Goal: Task Accomplishment & Management: Use online tool/utility

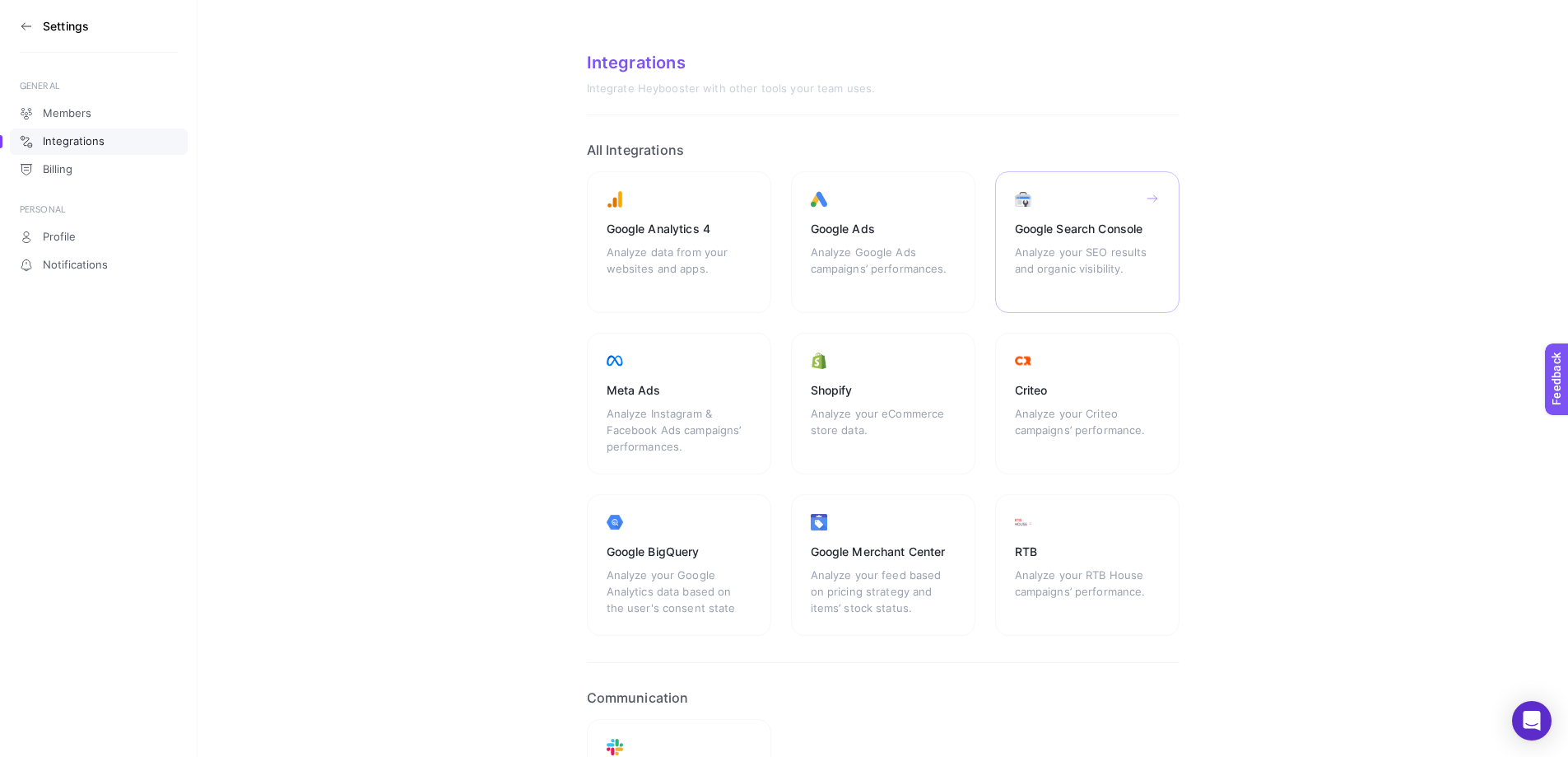
click at [1115, 264] on div "Analyze your SEO results and organic visibility." at bounding box center [1087, 268] width 145 height 49
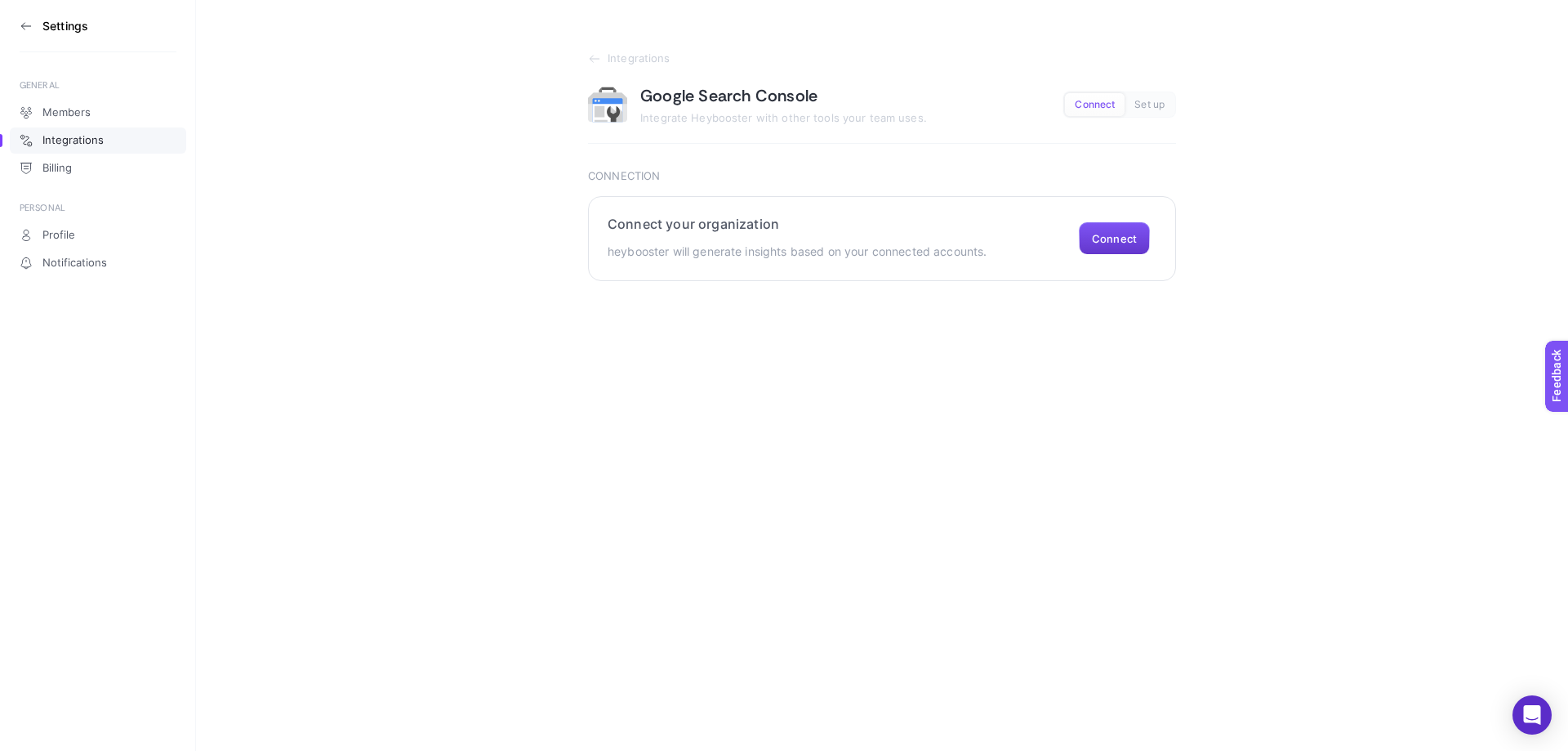
click at [1121, 240] on button "Connect" at bounding box center [1115, 239] width 71 height 33
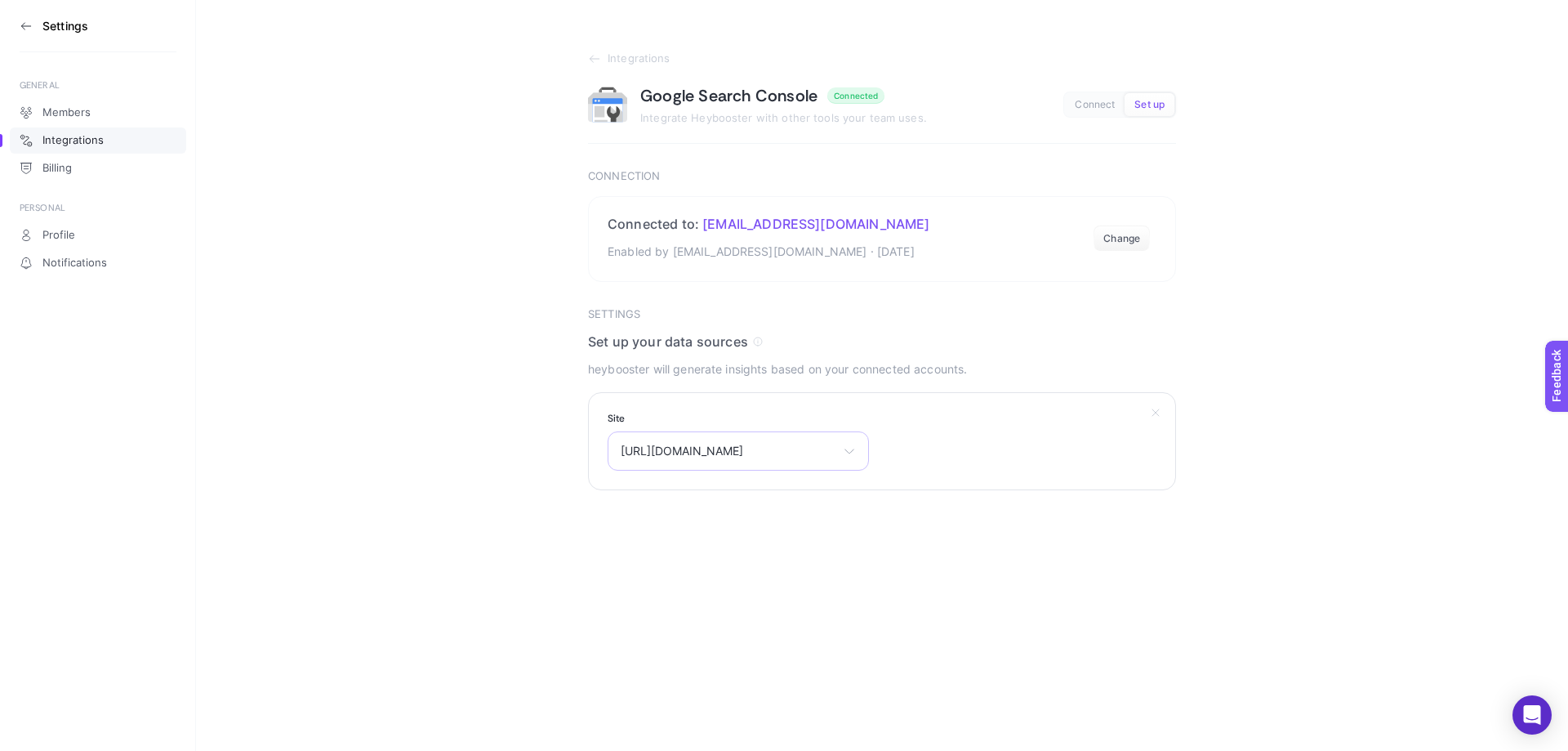
click at [705, 454] on span "[URL][DOMAIN_NAME]" at bounding box center [728, 450] width 215 height 13
click at [688, 553] on span "[URL][DOMAIN_NAME]" at bounding box center [682, 548] width 122 height 13
click at [666, 452] on span "Select your site" at bounding box center [728, 450] width 215 height 13
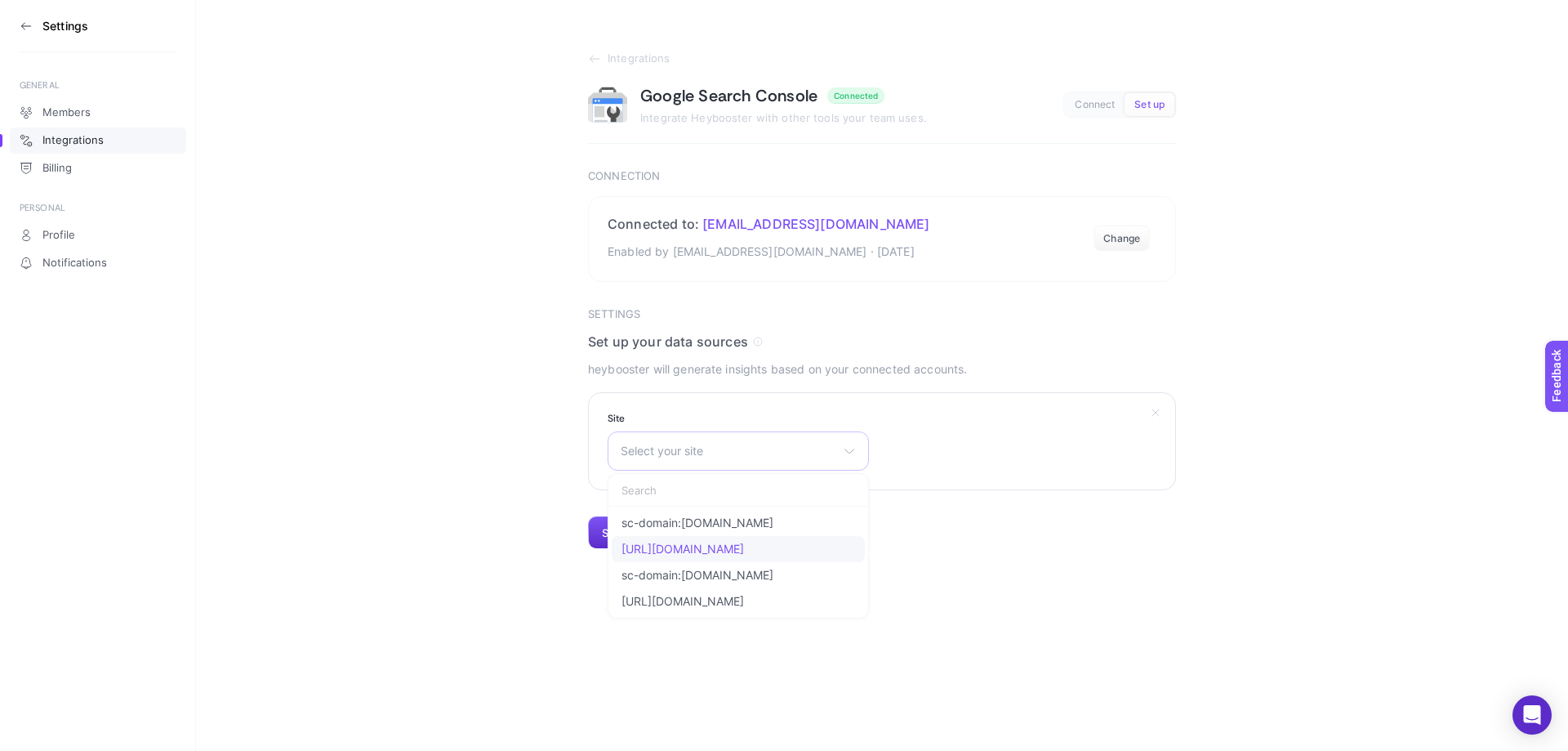
click at [667, 542] on span "[URL][DOMAIN_NAME]" at bounding box center [682, 548] width 122 height 13
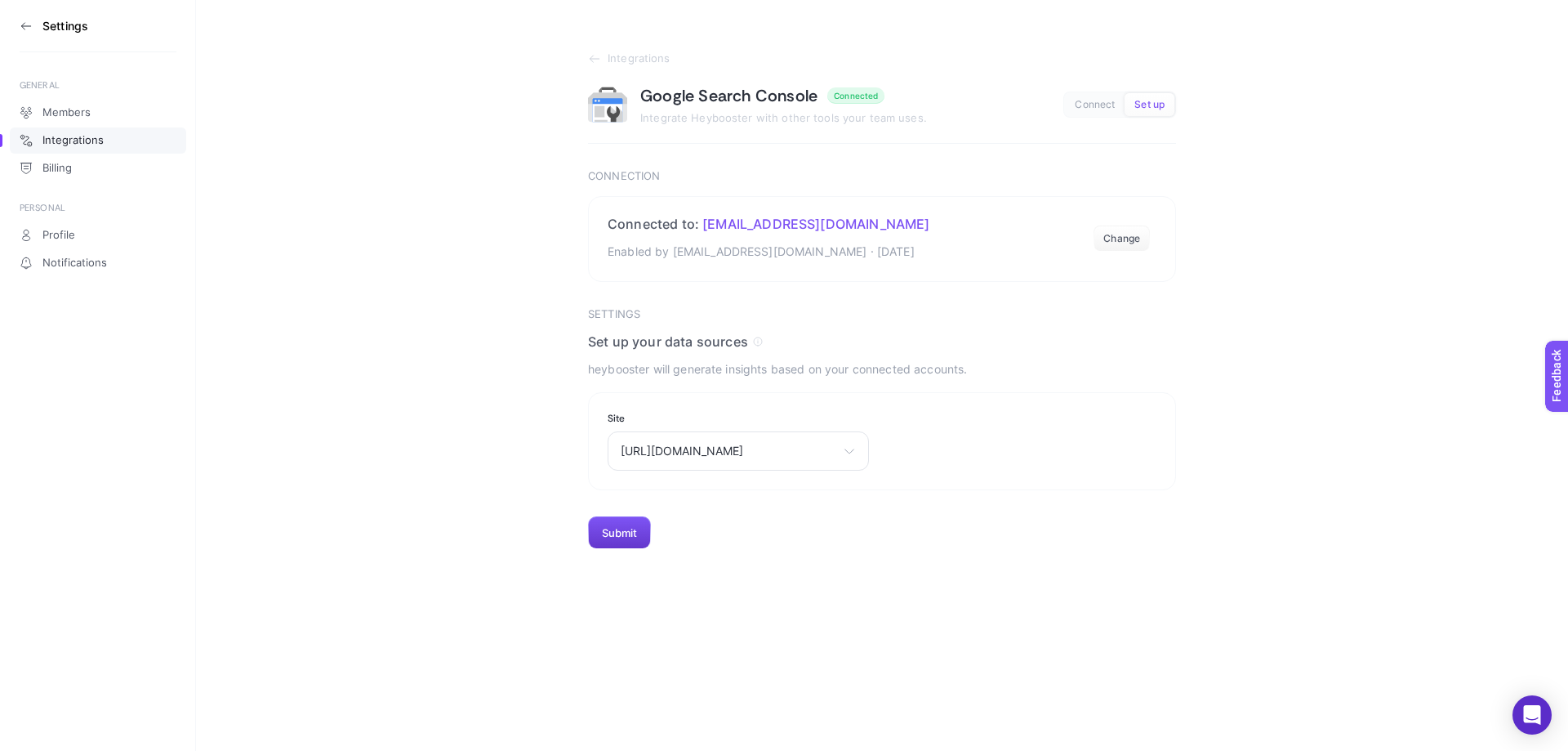
click at [619, 526] on button "Submit" at bounding box center [619, 533] width 63 height 33
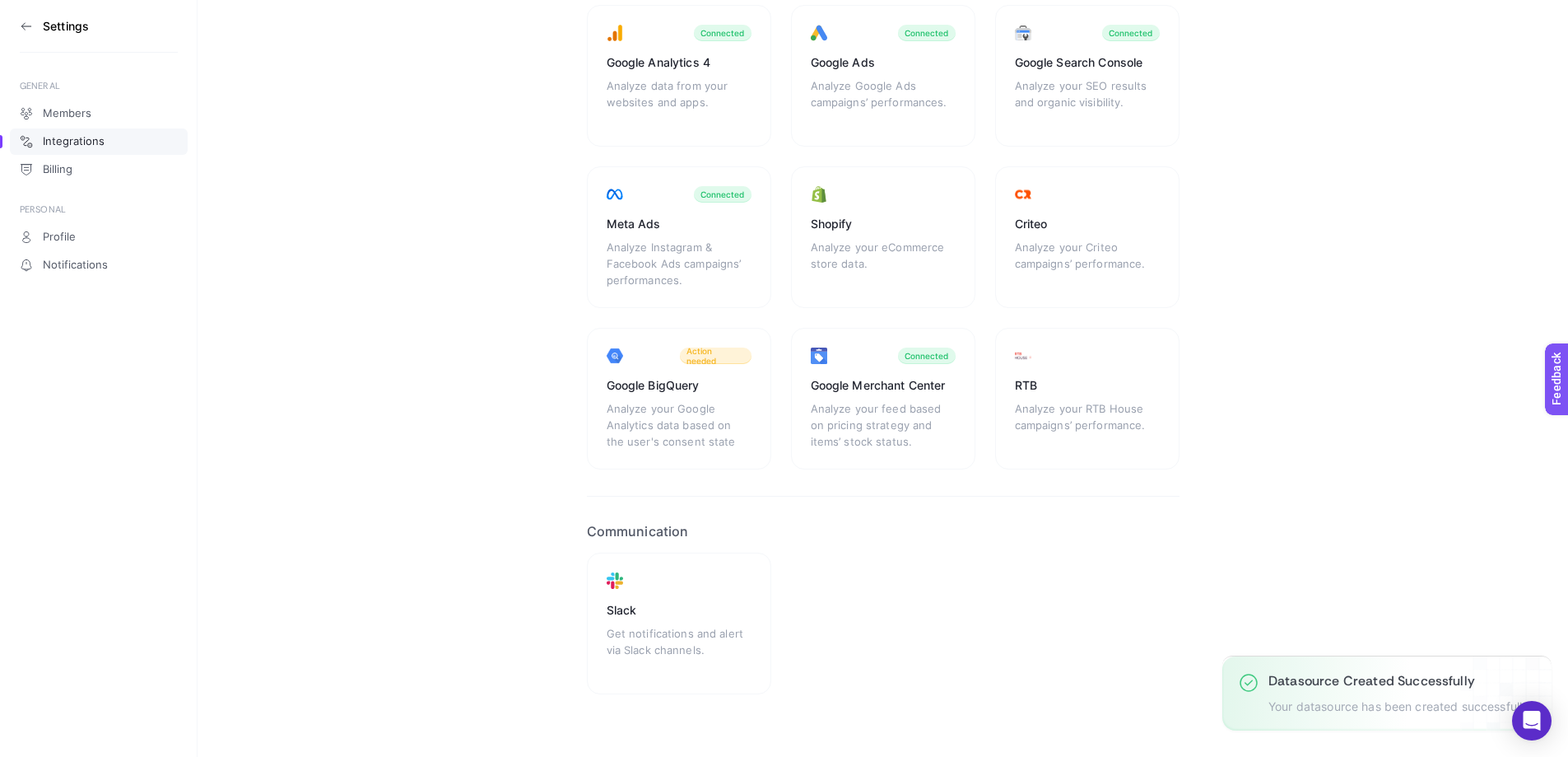
scroll to position [183, 0]
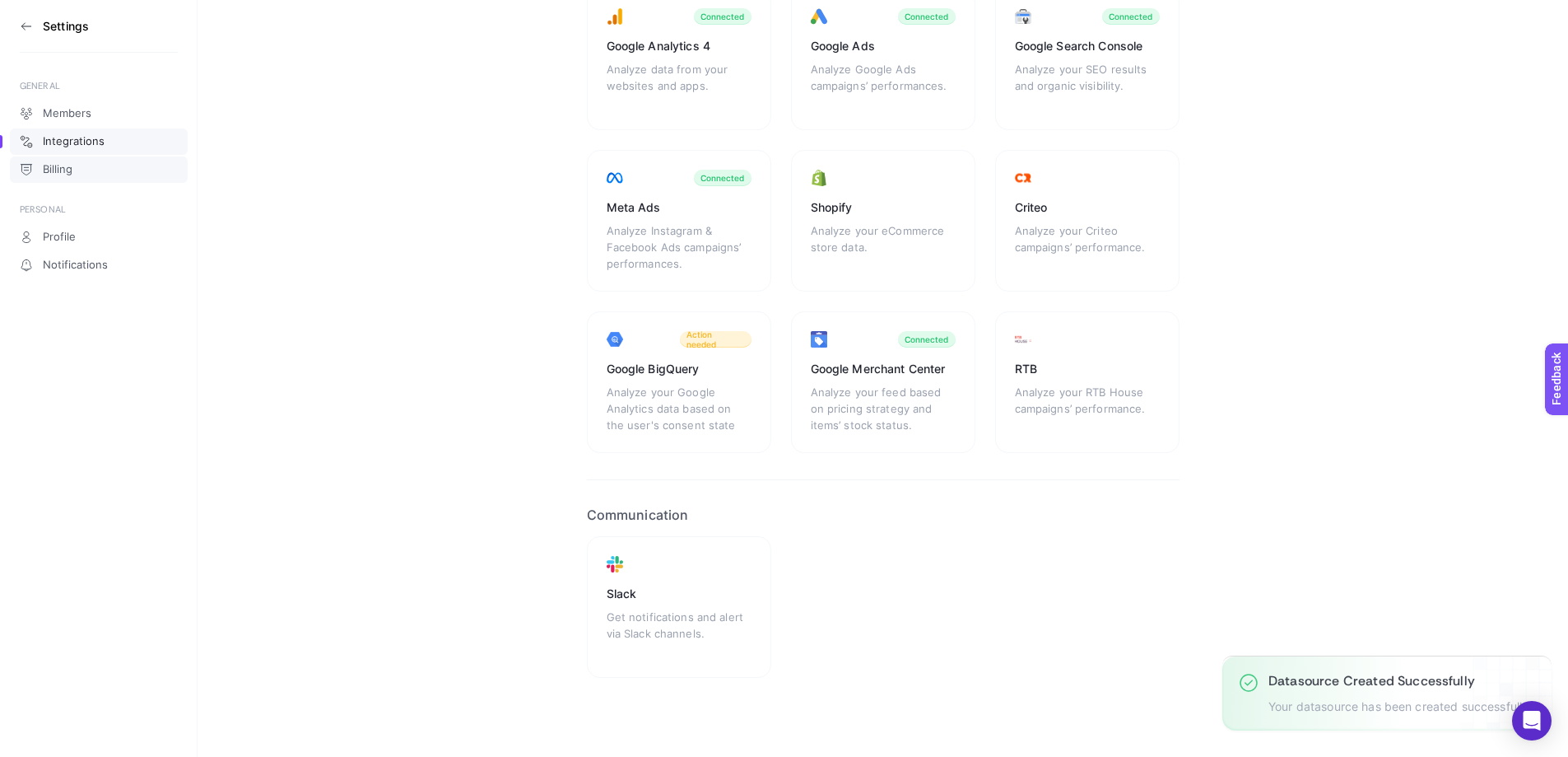
click at [71, 159] on link "Billing" at bounding box center [98, 170] width 178 height 26
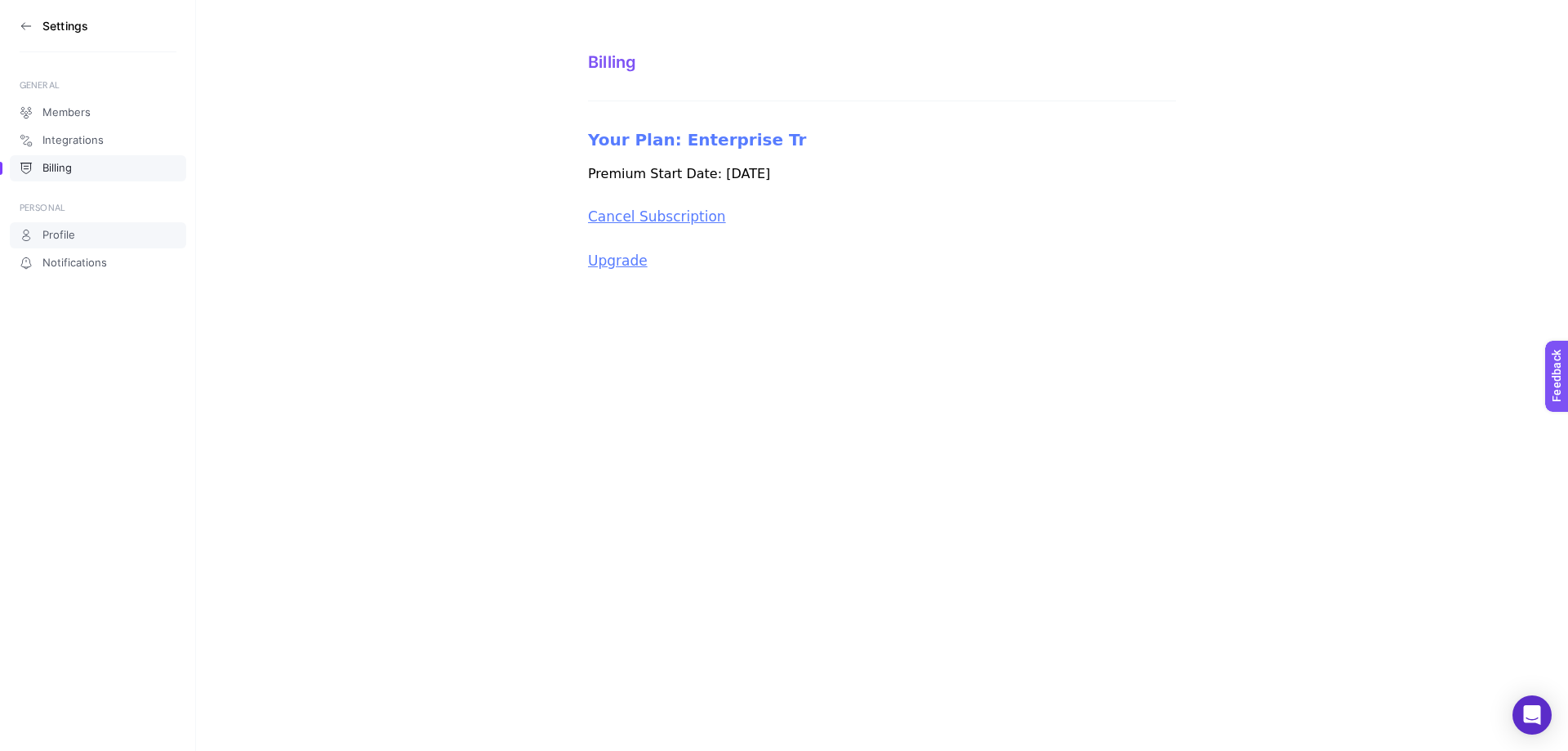
click at [59, 239] on span "Profile" at bounding box center [59, 235] width 33 height 13
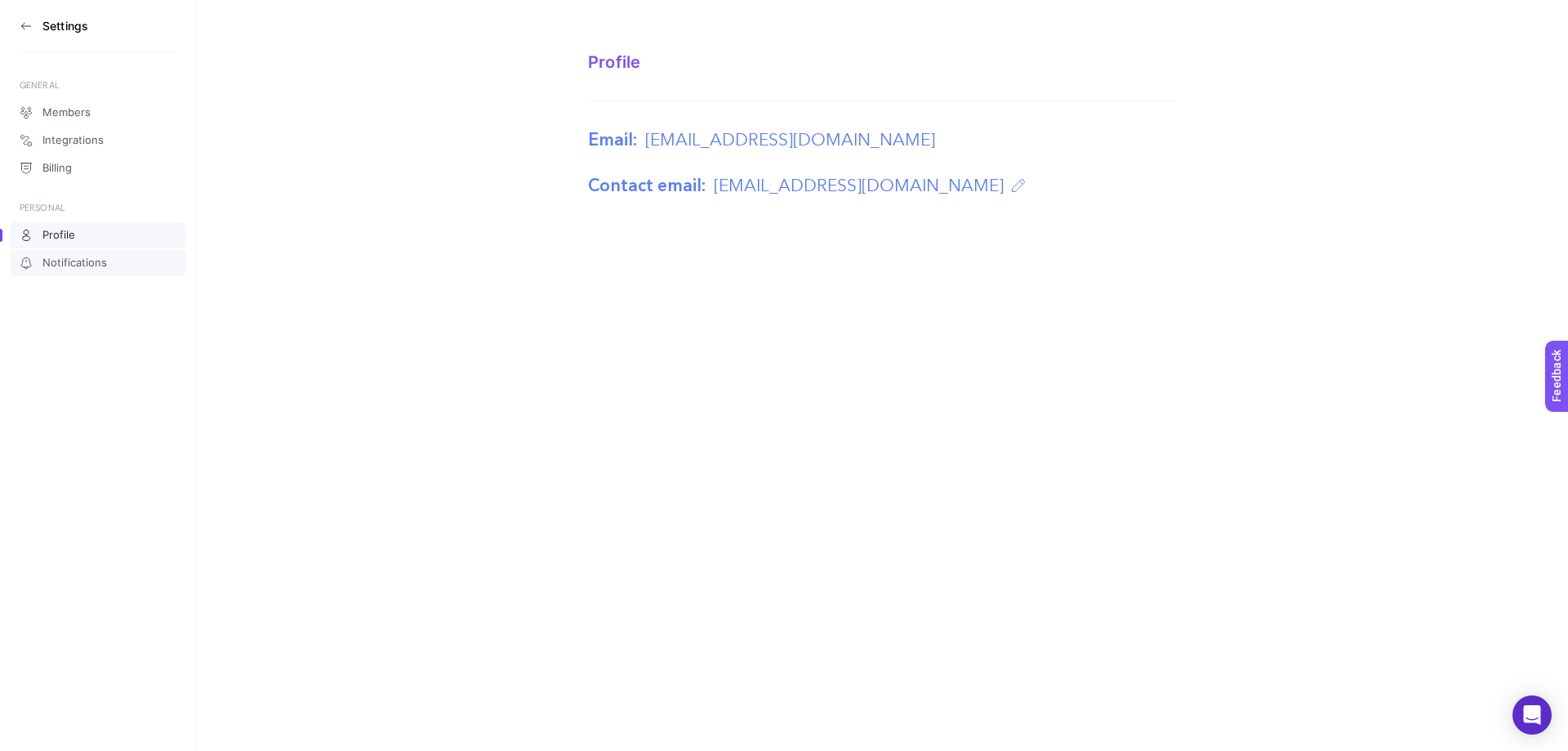
click at [61, 265] on span "Notifications" at bounding box center [75, 263] width 64 height 13
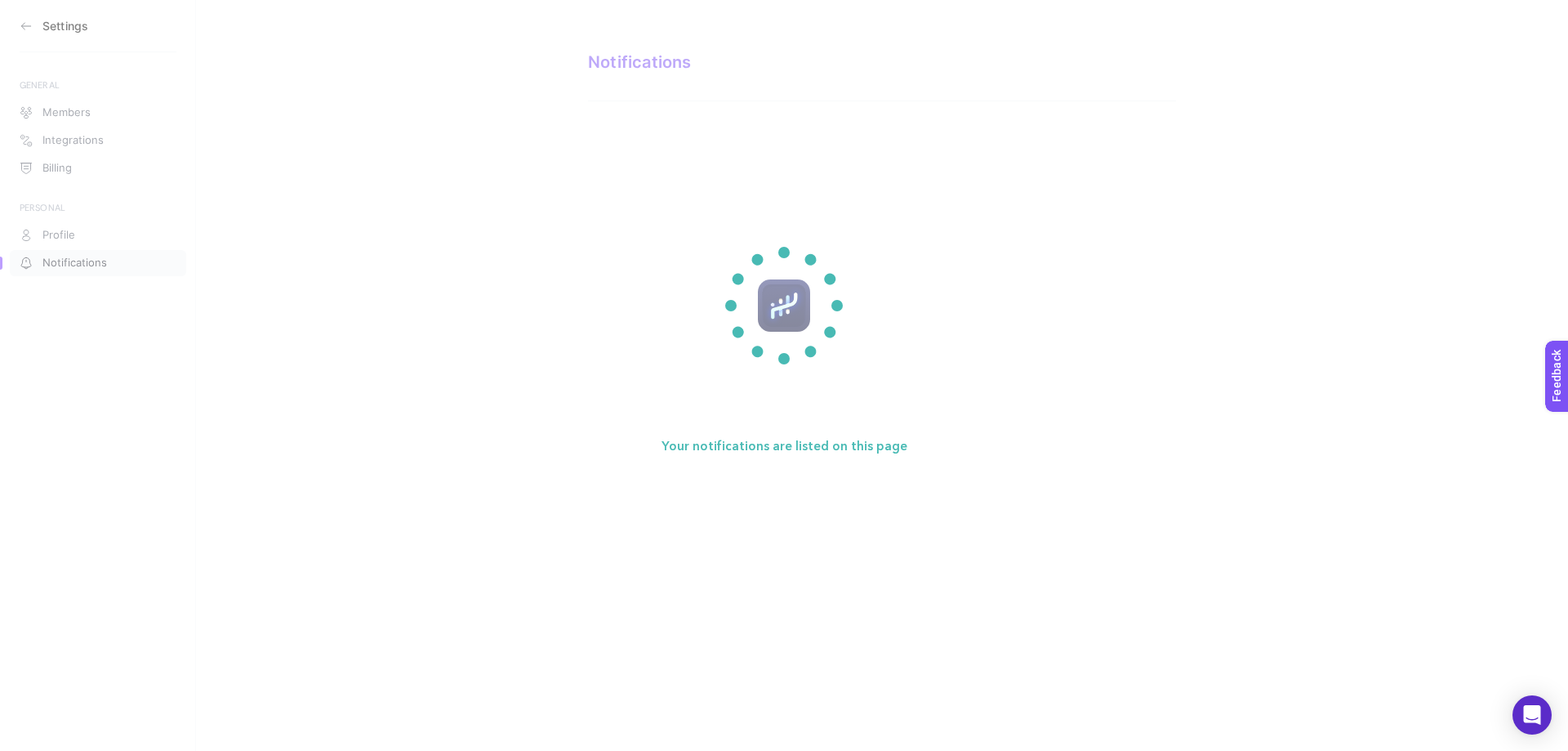
click at [26, 27] on section "Your notifications are listed on this page" at bounding box center [784, 376] width 1568 height 751
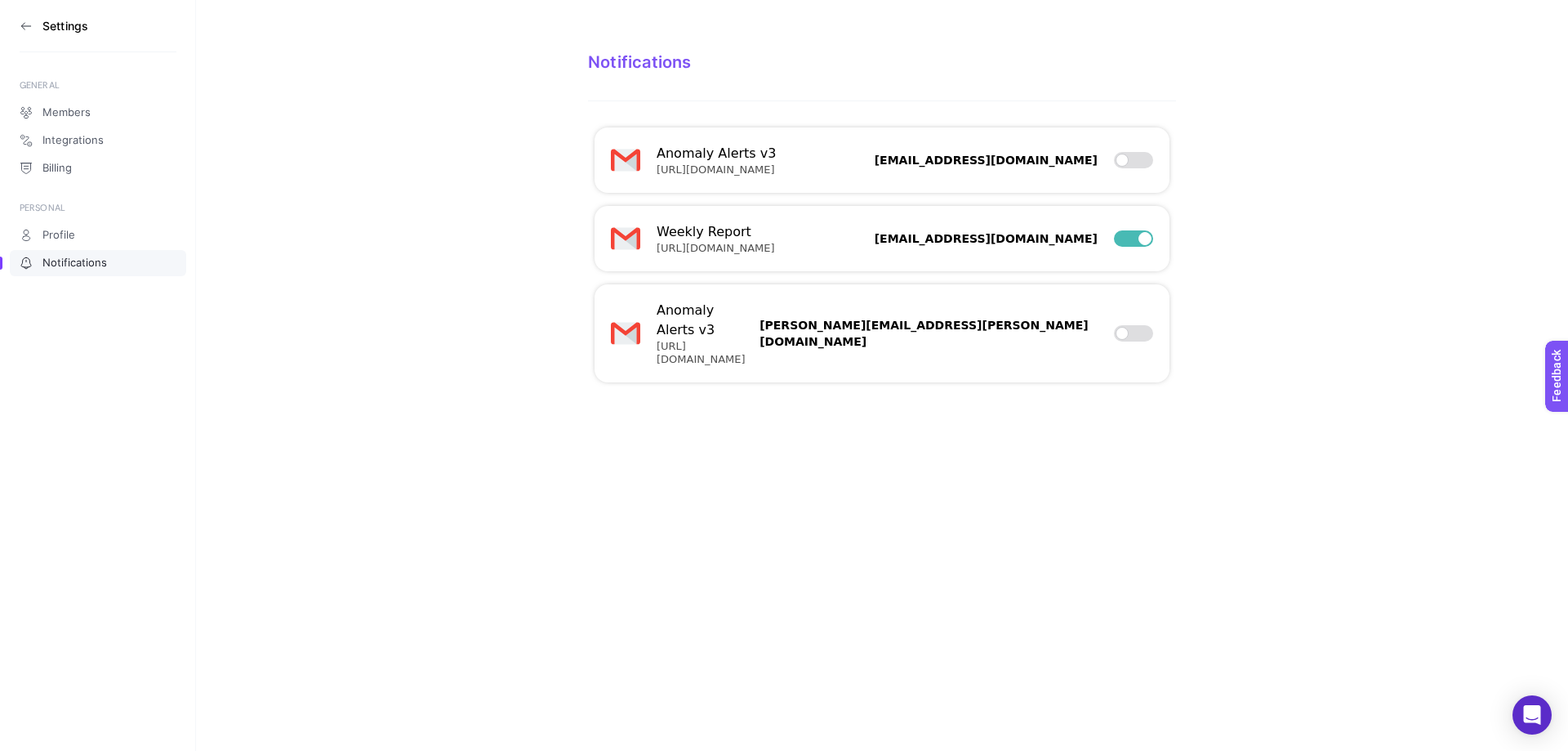
click at [30, 26] on icon at bounding box center [25, 26] width 9 height 0
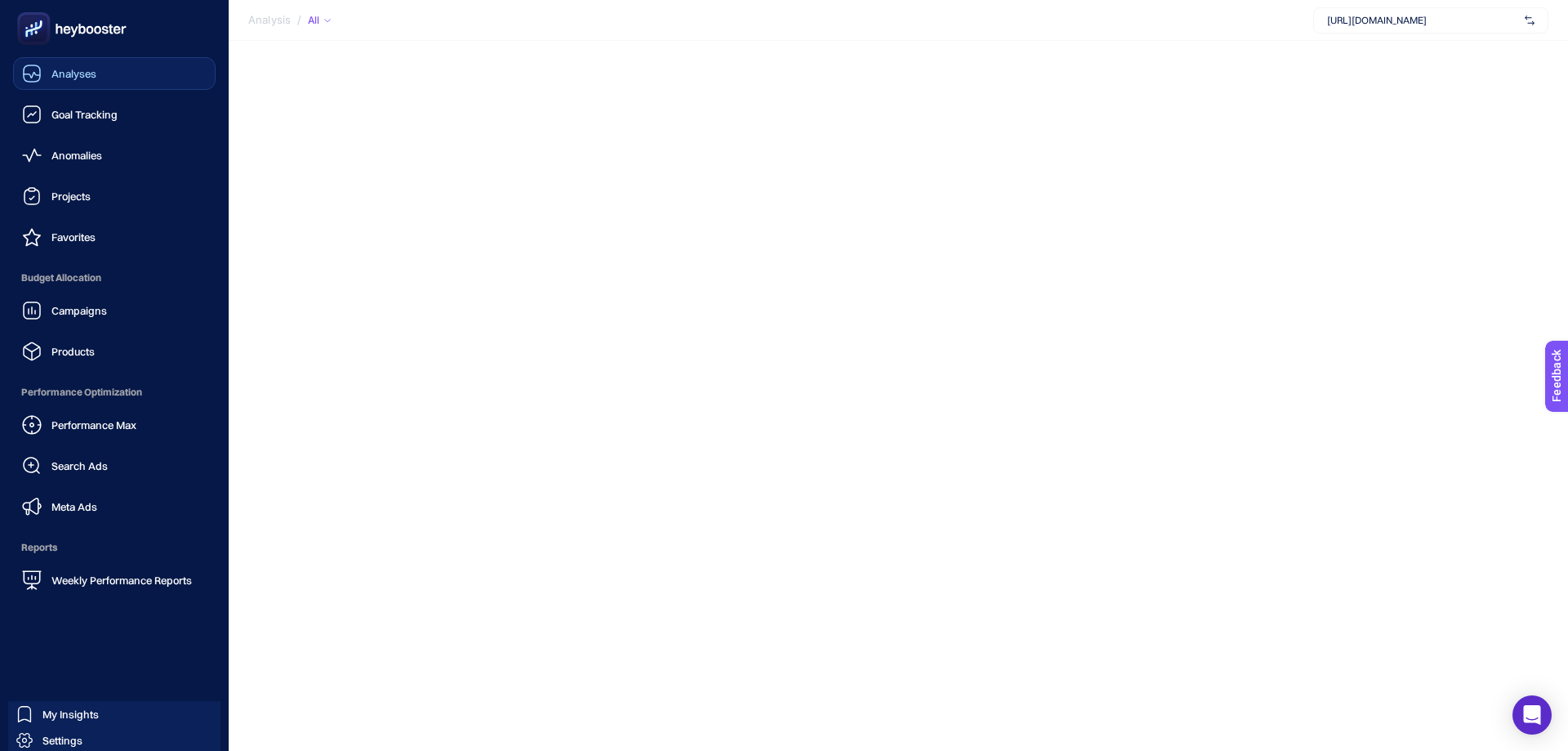
click at [75, 83] on div "Analyses" at bounding box center [59, 73] width 75 height 20
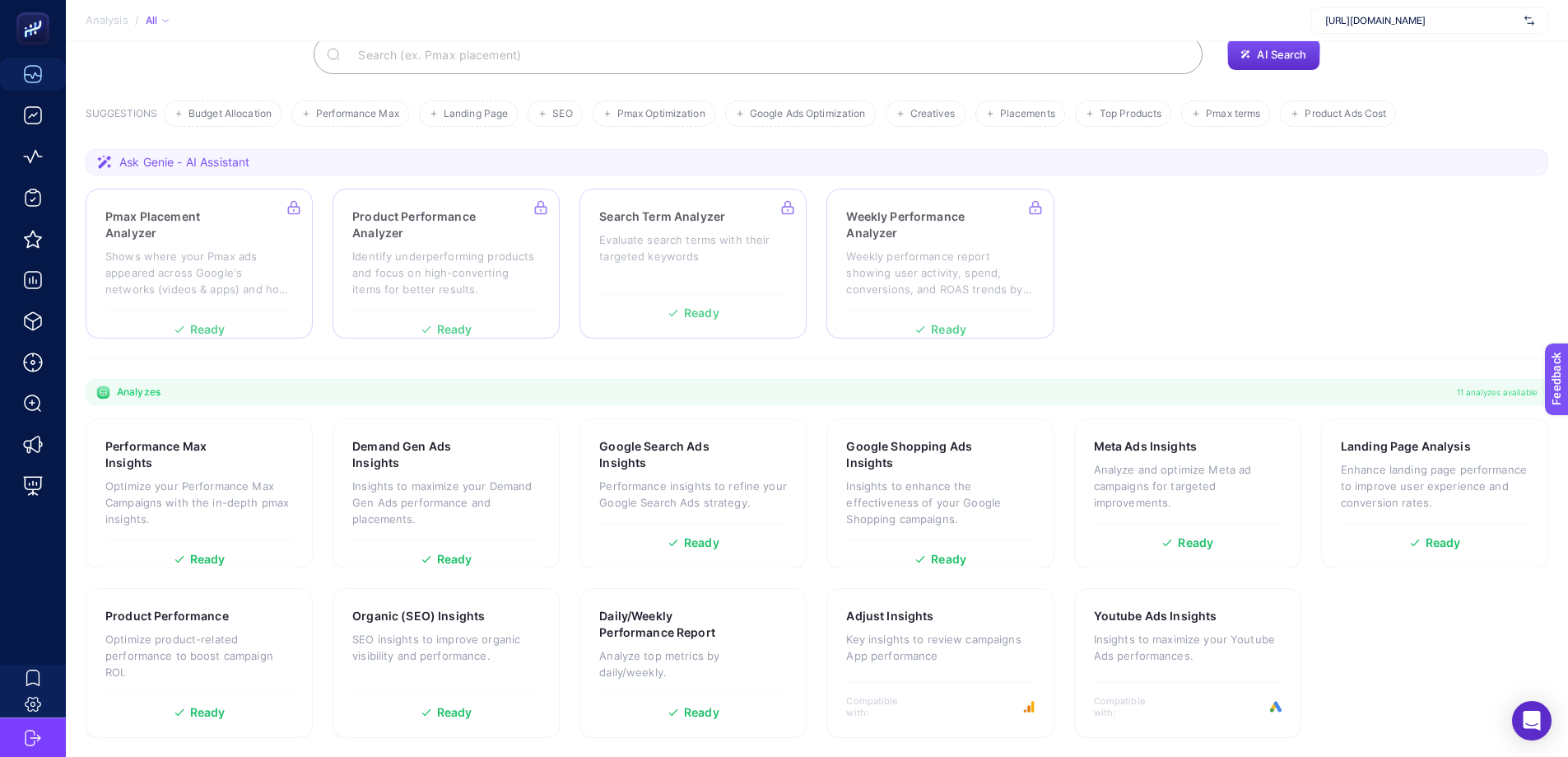
scroll to position [127, 0]
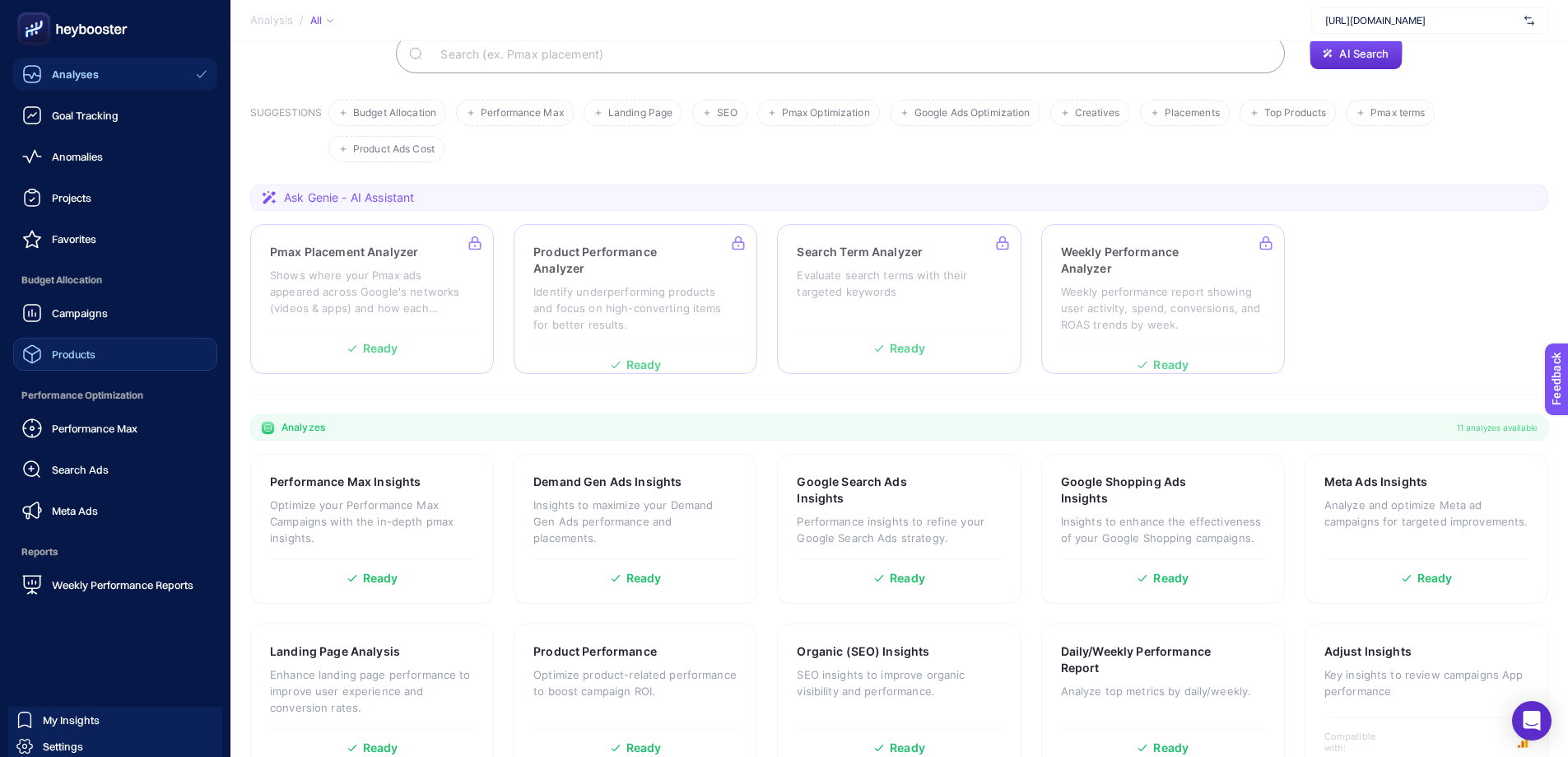
click at [67, 347] on div "Products" at bounding box center [59, 354] width 74 height 20
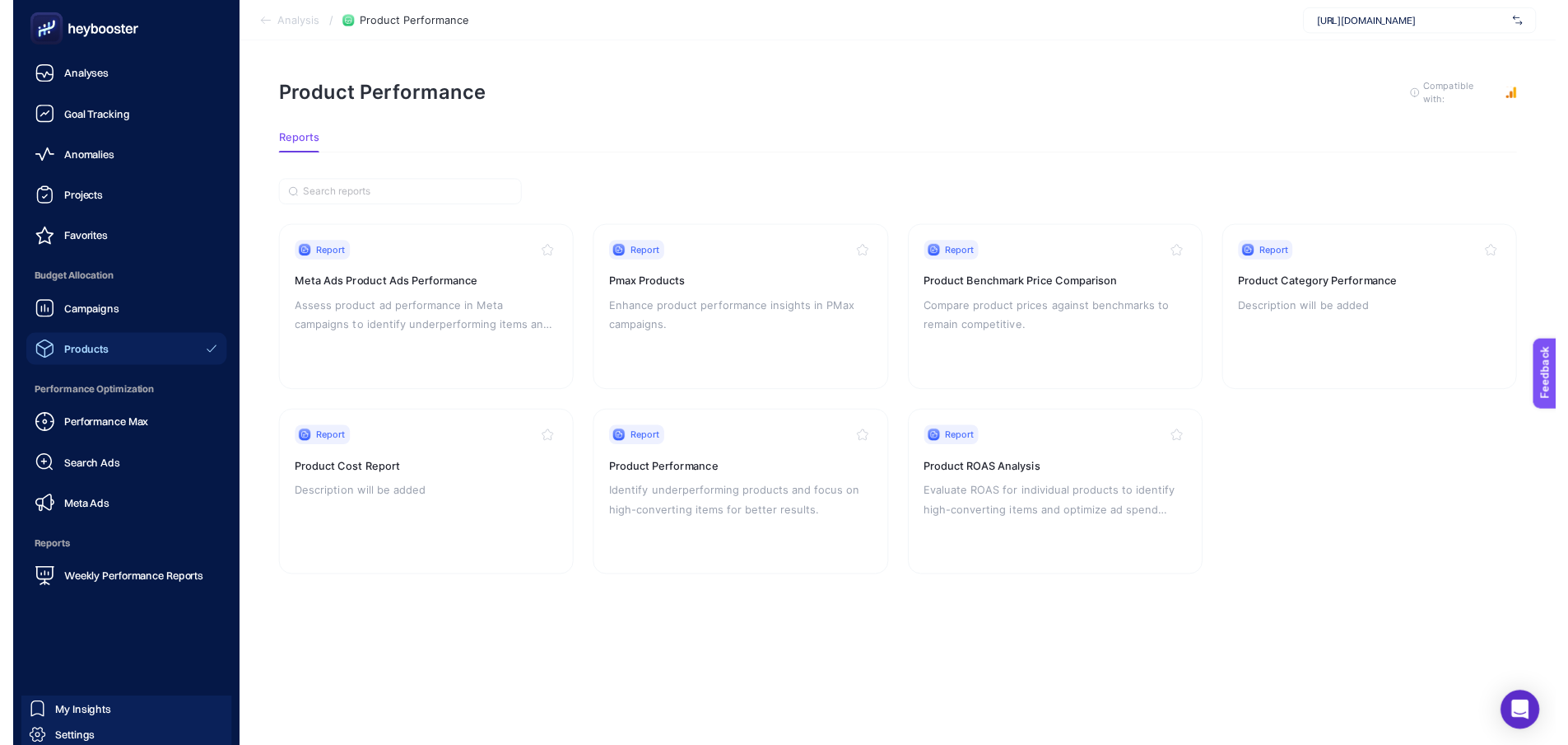
scroll to position [12, 0]
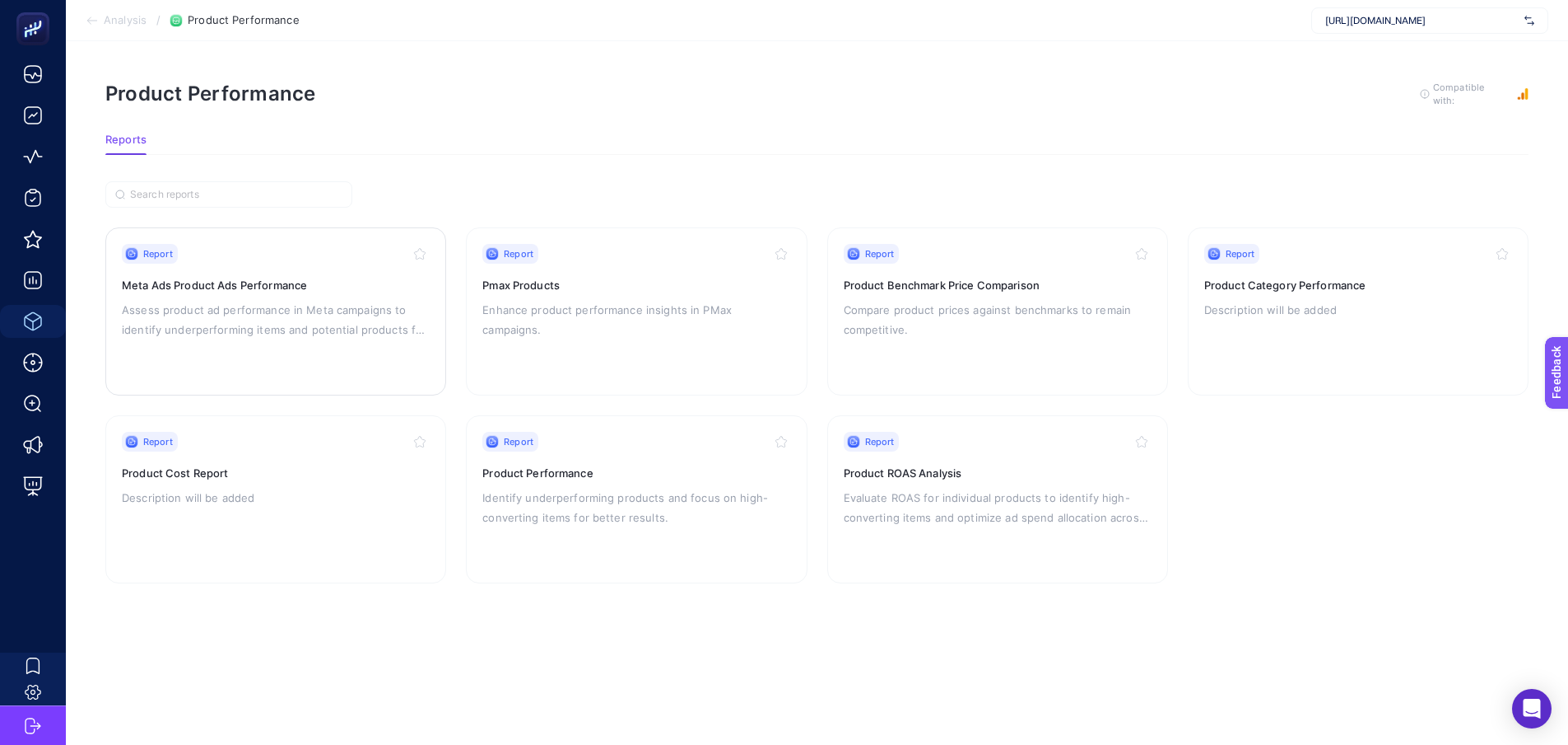
click at [226, 277] on h3 "Meta Ads Product Ads Performance" at bounding box center [276, 285] width 308 height 17
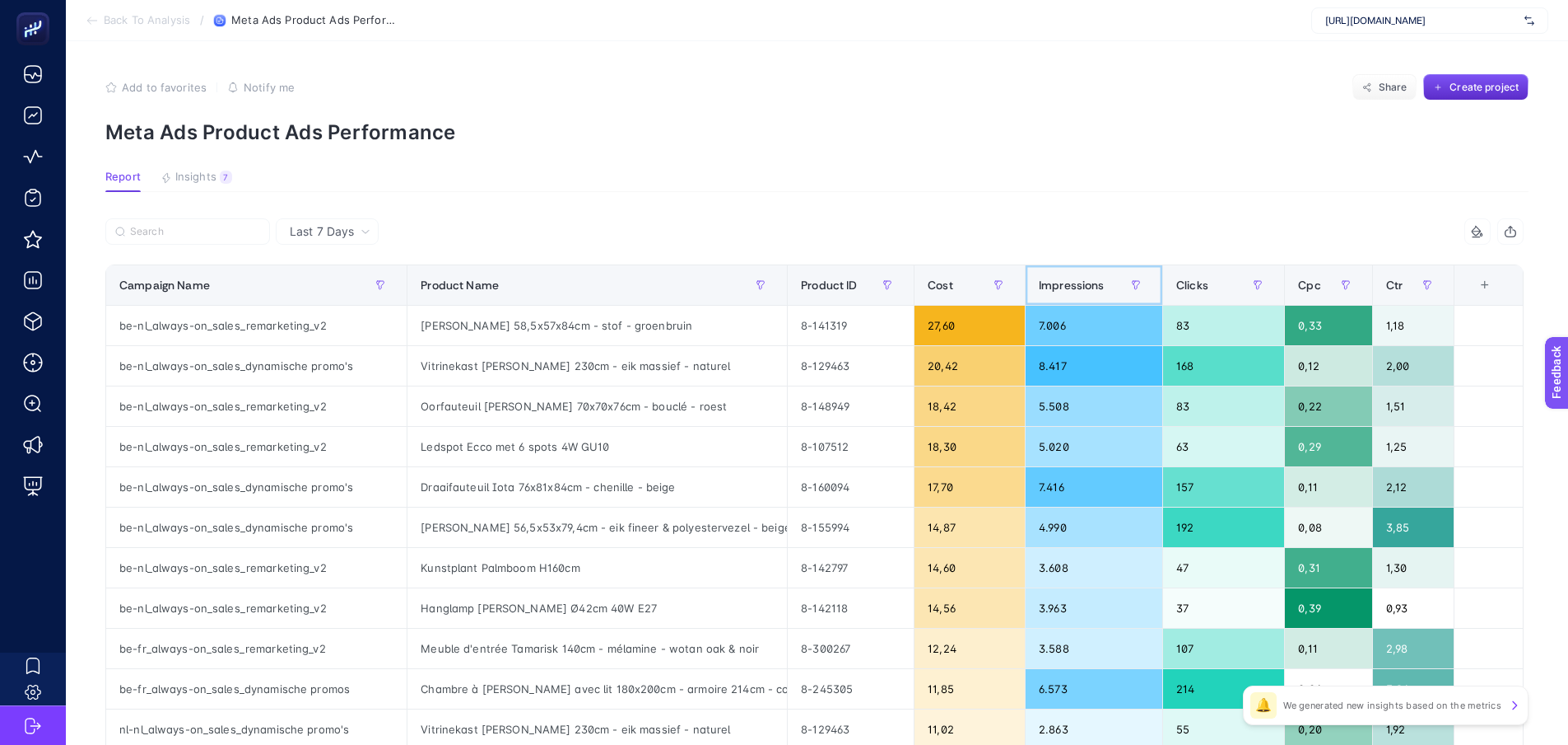
click at [1081, 283] on span "Impressions" at bounding box center [1071, 285] width 66 height 13
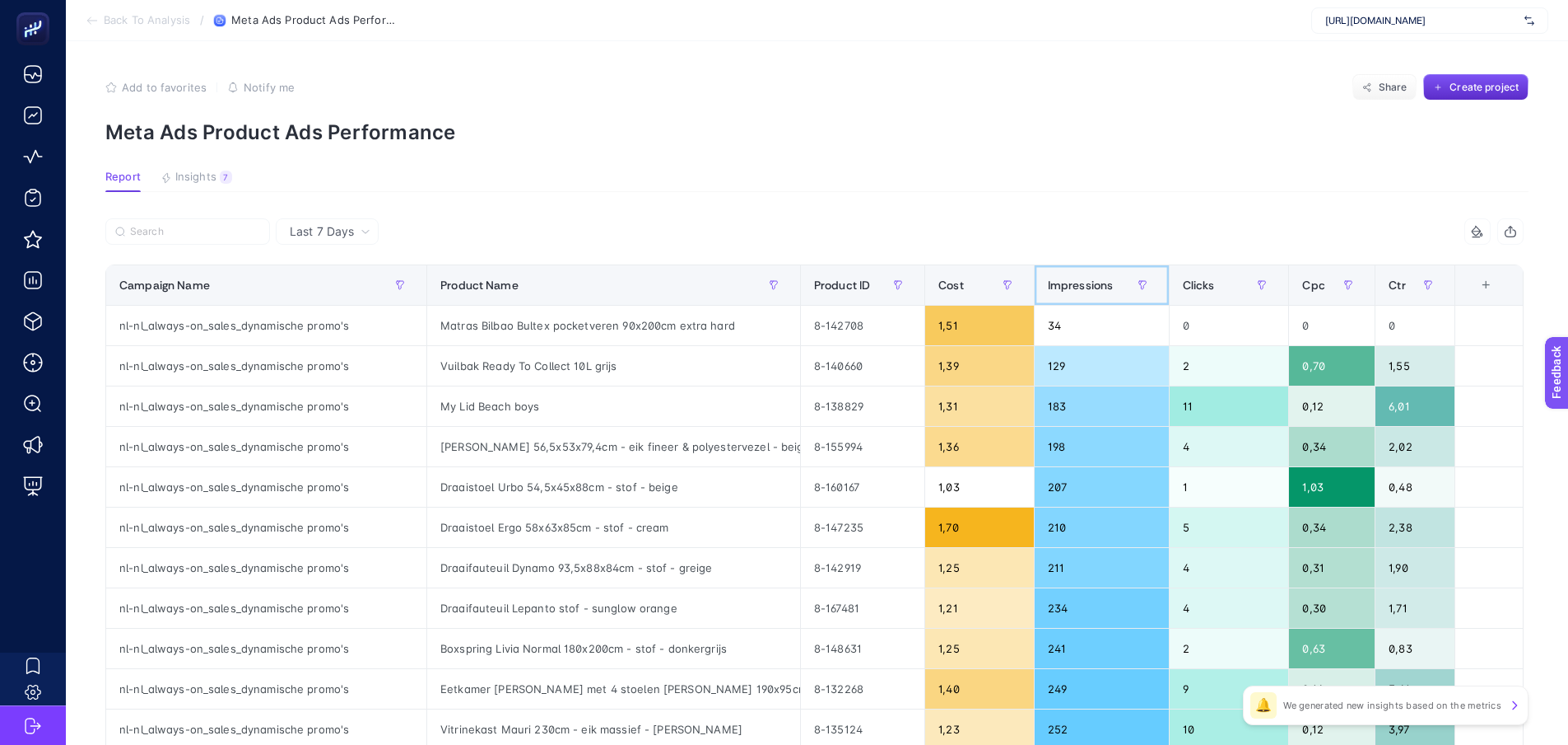
click at [1081, 283] on span "Impressions" at bounding box center [1080, 285] width 66 height 13
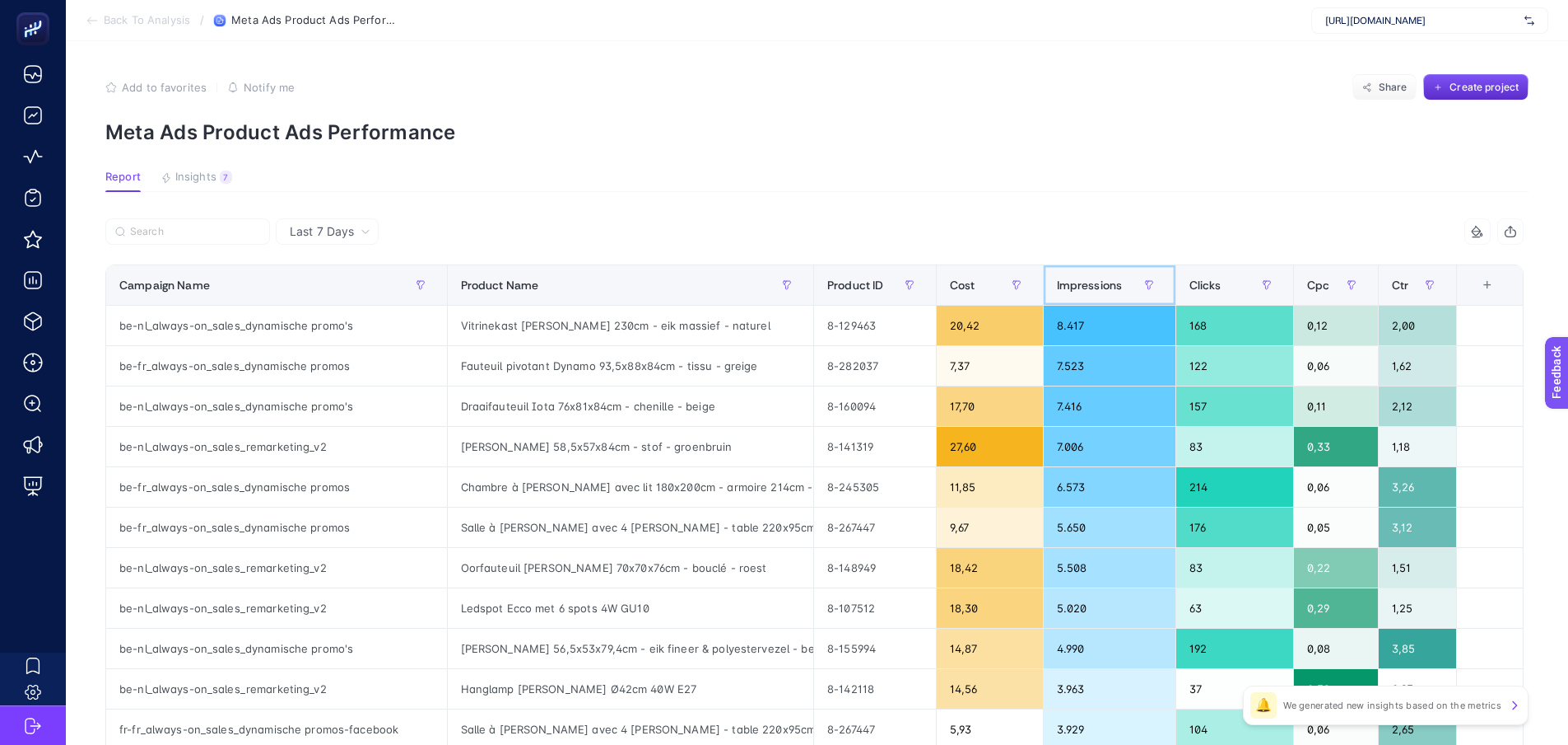
scroll to position [0, 7]
click at [1435, 287] on icon "button" at bounding box center [1430, 285] width 10 height 10
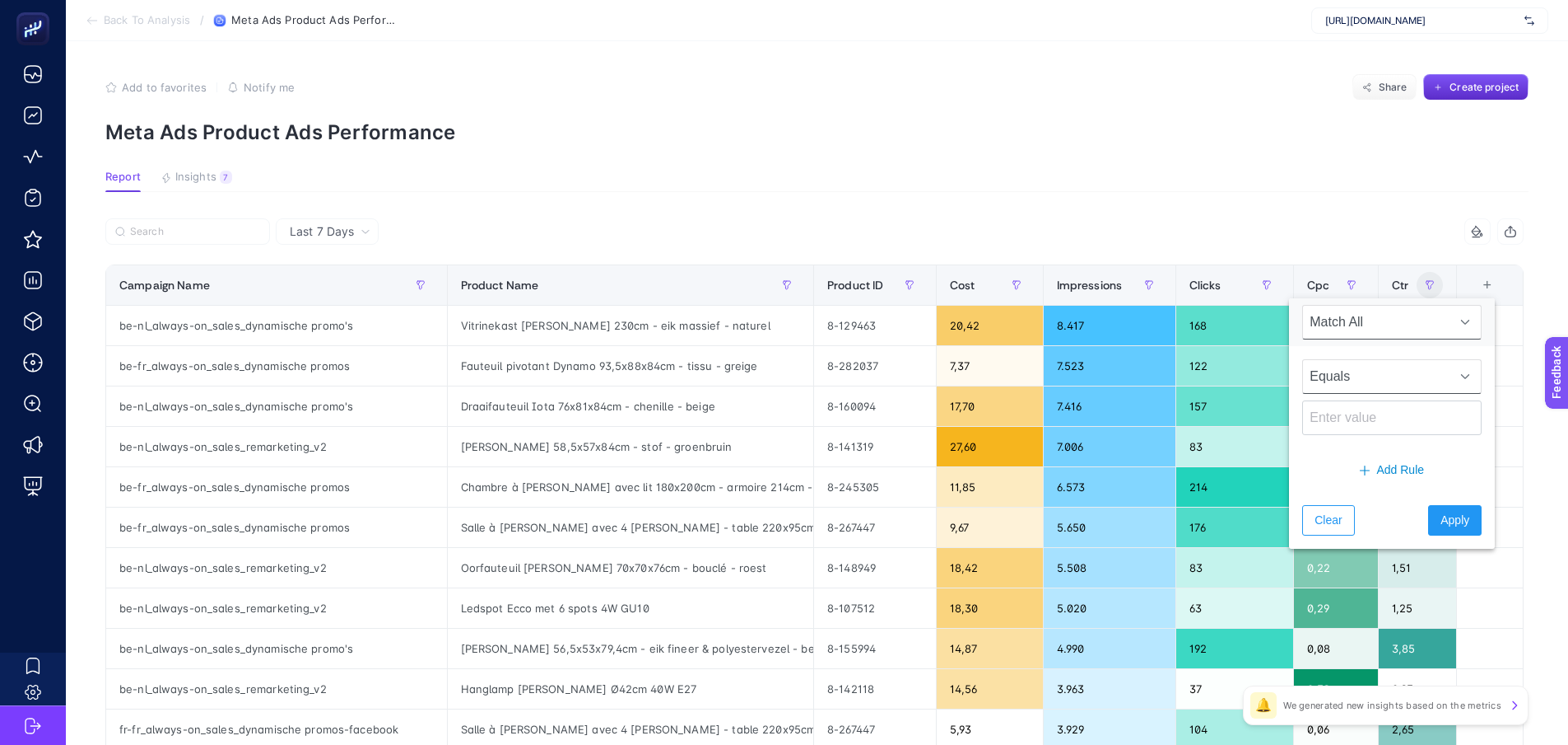
click at [1404, 381] on span "Equals" at bounding box center [1376, 377] width 146 height 33
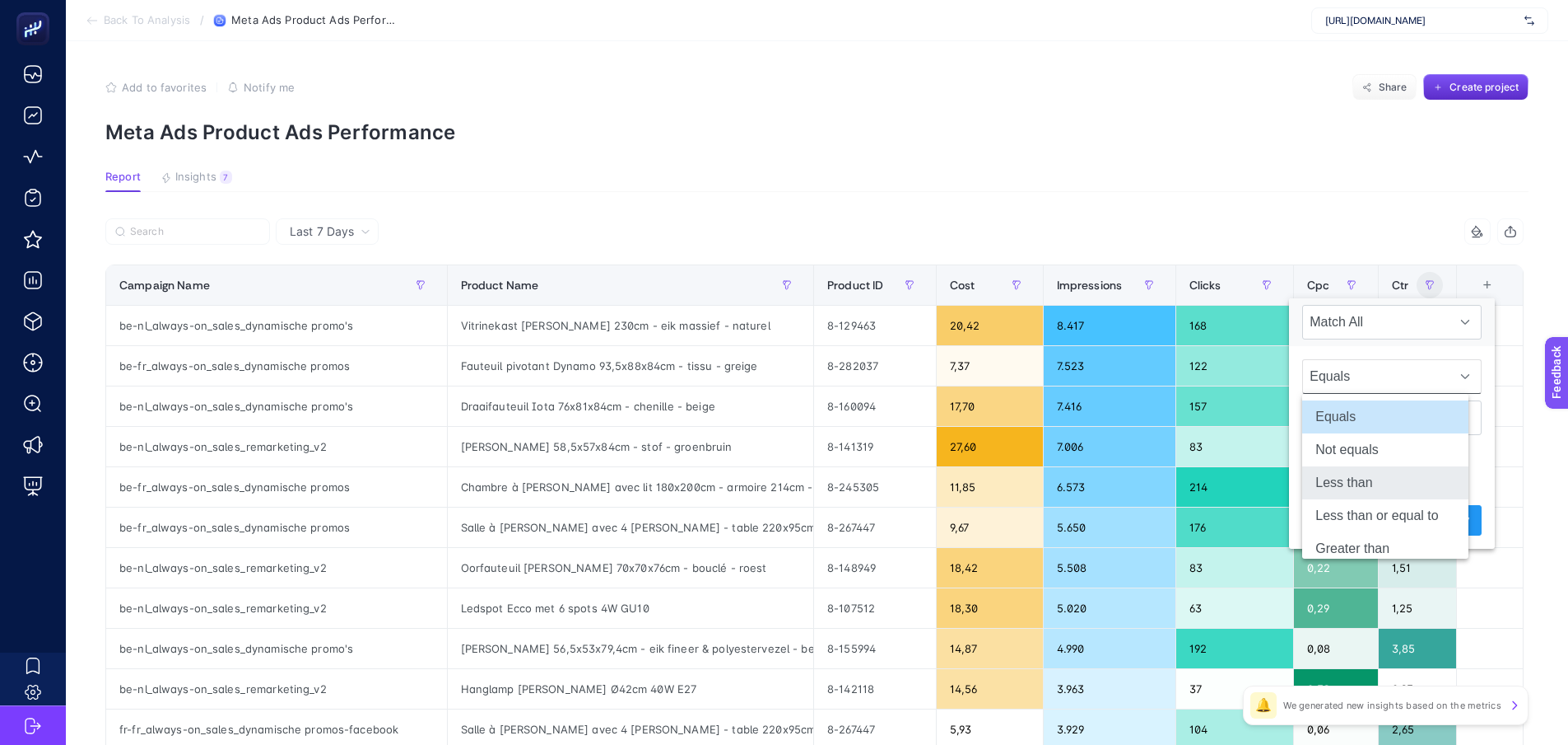
click at [1381, 486] on li "Less than" at bounding box center [1386, 483] width 166 height 33
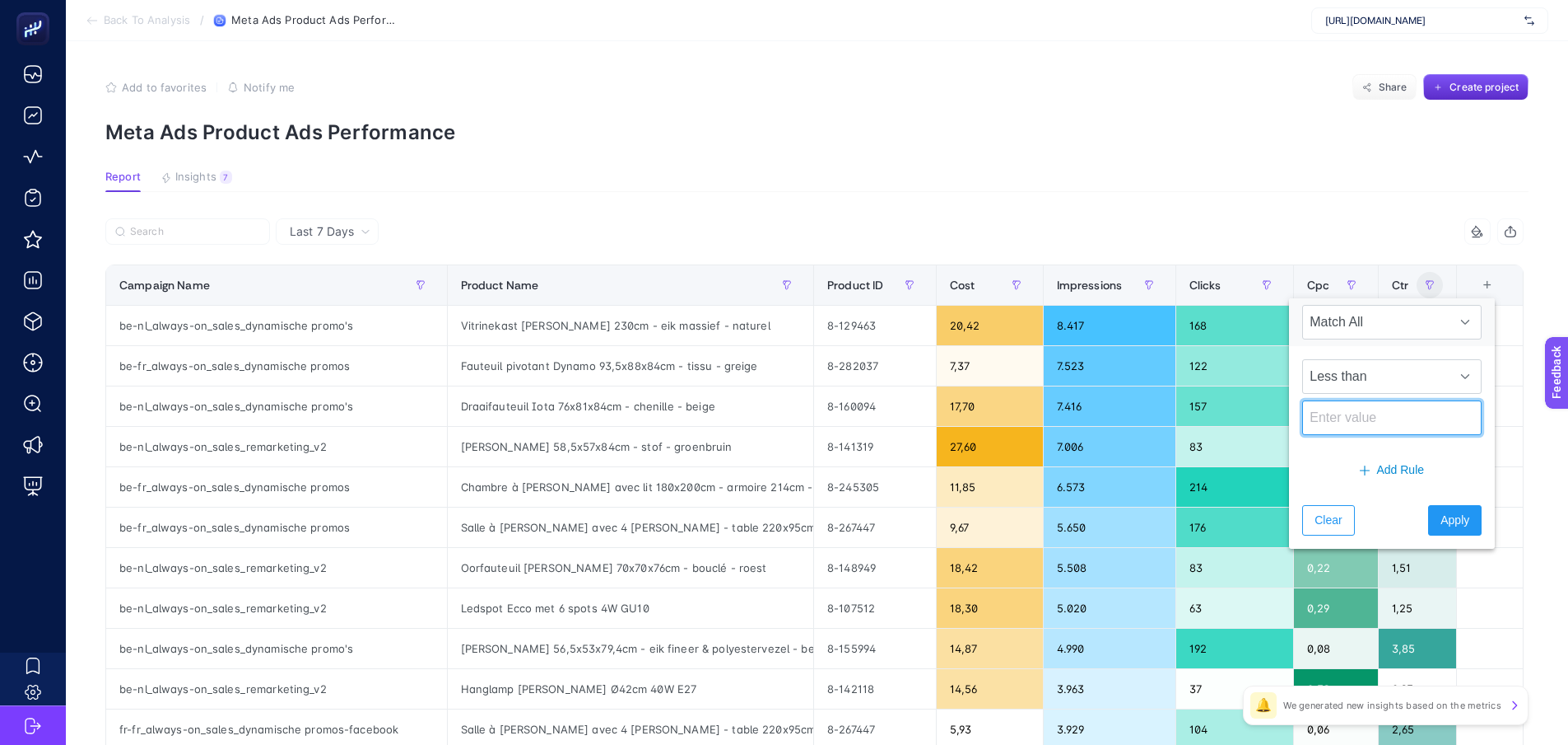
click at [1373, 415] on input at bounding box center [1392, 417] width 180 height 34
type input "1"
click at [1441, 522] on span "Apply" at bounding box center [1455, 521] width 29 height 18
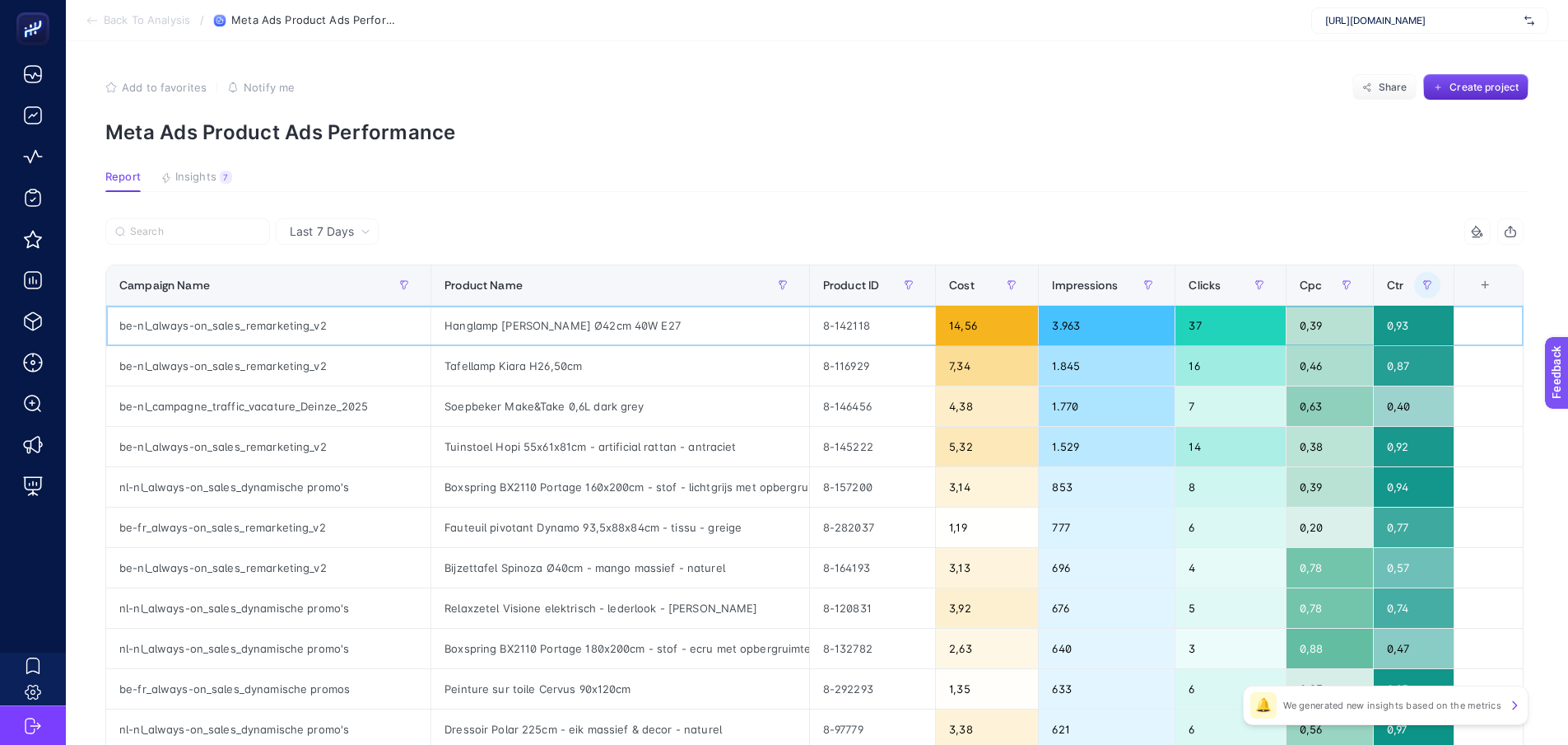
click at [557, 322] on div "Hanglamp [PERSON_NAME] Ø42cm 40W E27" at bounding box center [619, 325] width 378 height 39
click at [569, 374] on div "Tafellamp Kiara H26,50cm" at bounding box center [619, 365] width 378 height 39
click at [611, 402] on div "Soepbeker Make&Take 0,6L dark grey" at bounding box center [619, 406] width 378 height 39
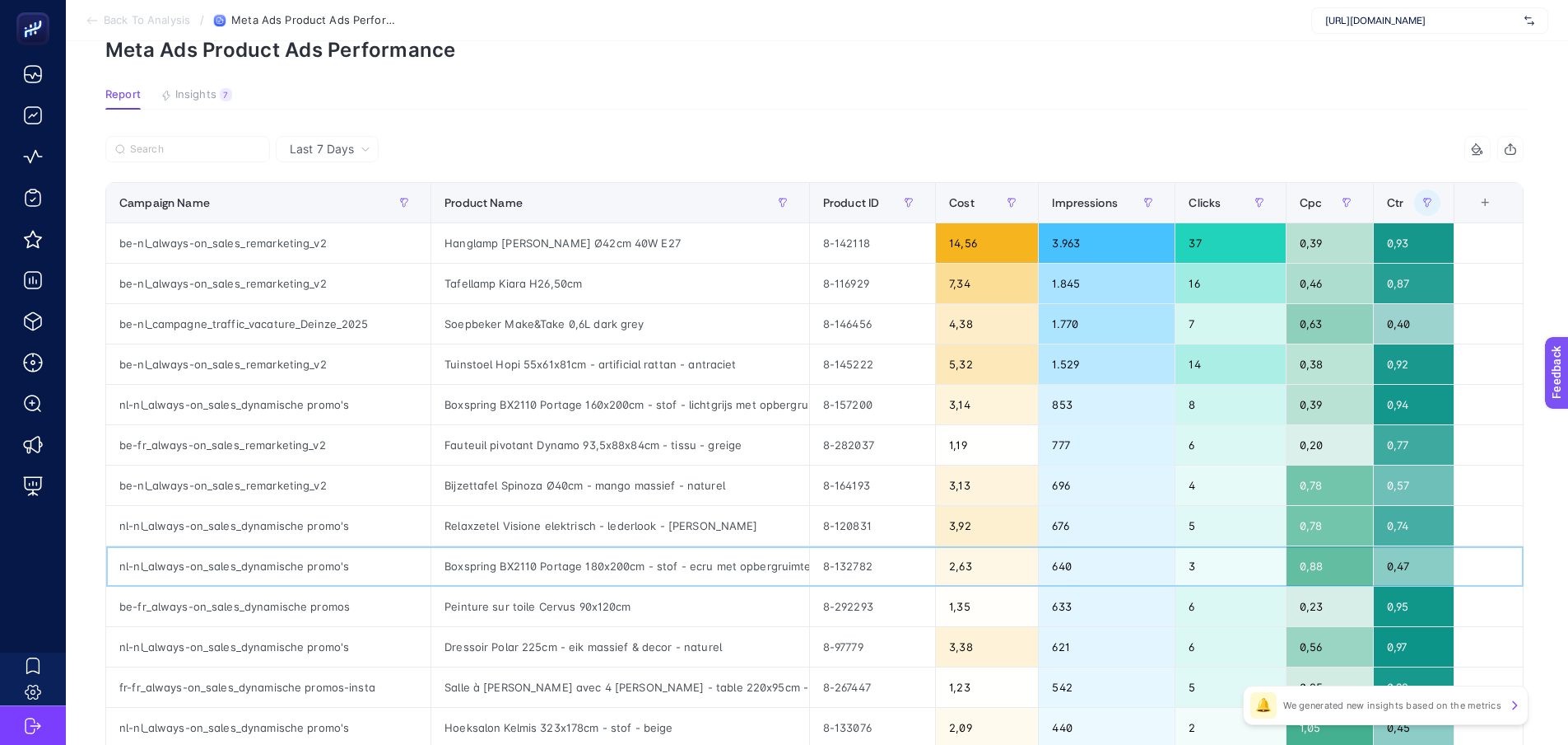
click at [627, 566] on div "Boxspring BX2110 Portage 180x200cm - stof - ecru met opbergruimte" at bounding box center [619, 565] width 378 height 39
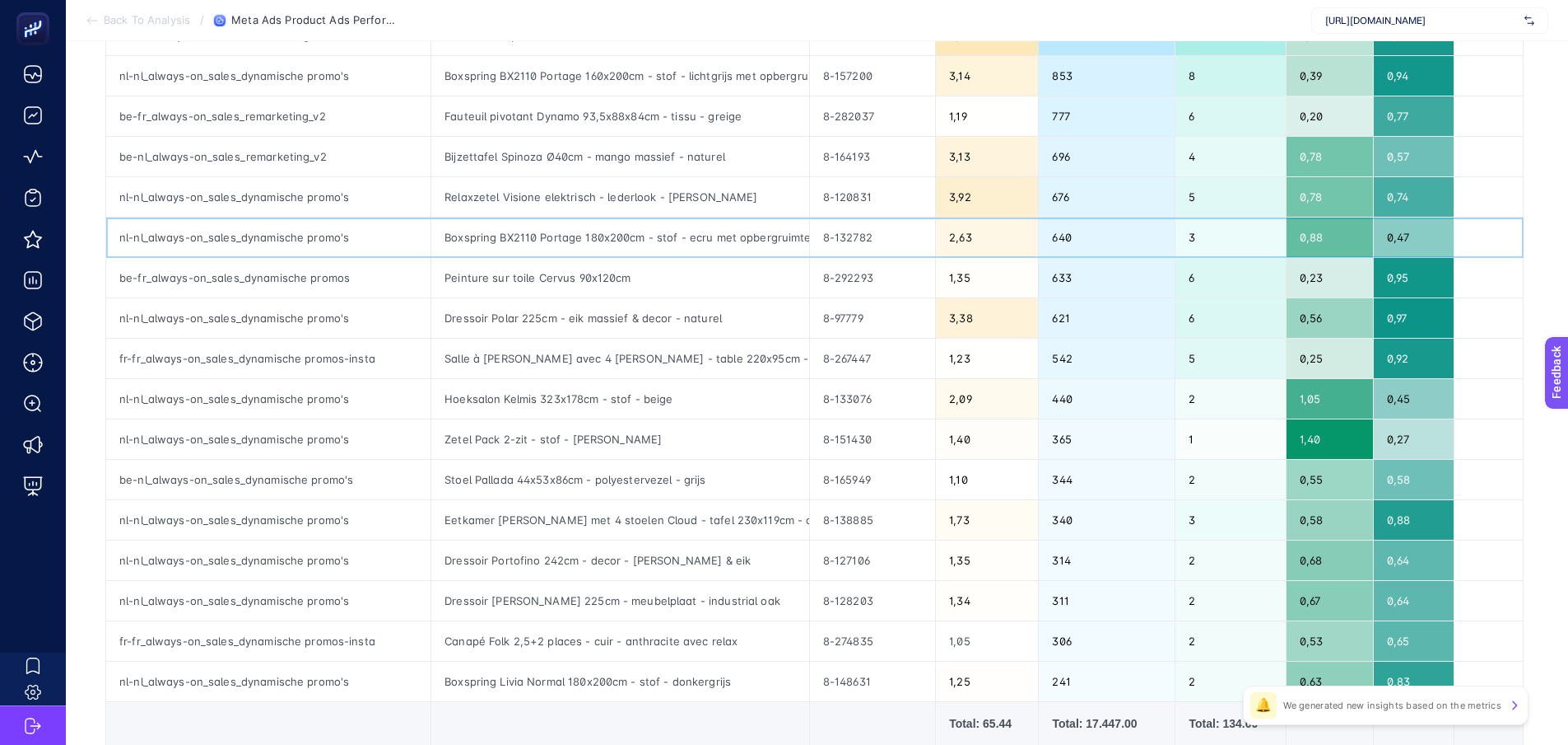
scroll to position [412, 7]
click at [586, 437] on div "Zetel Pack 2-zit - stof - [PERSON_NAME]" at bounding box center [619, 437] width 378 height 39
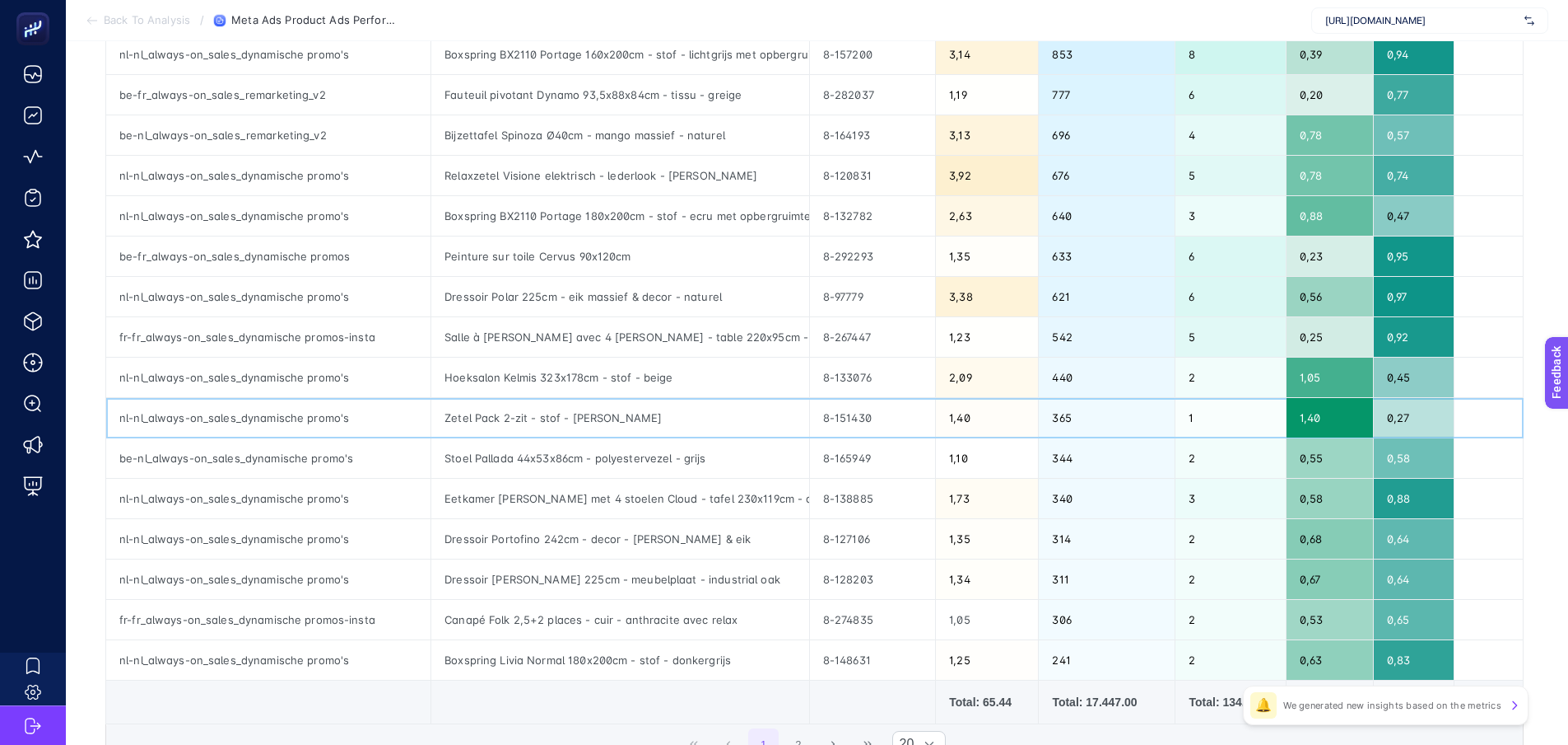
scroll to position [584, 7]
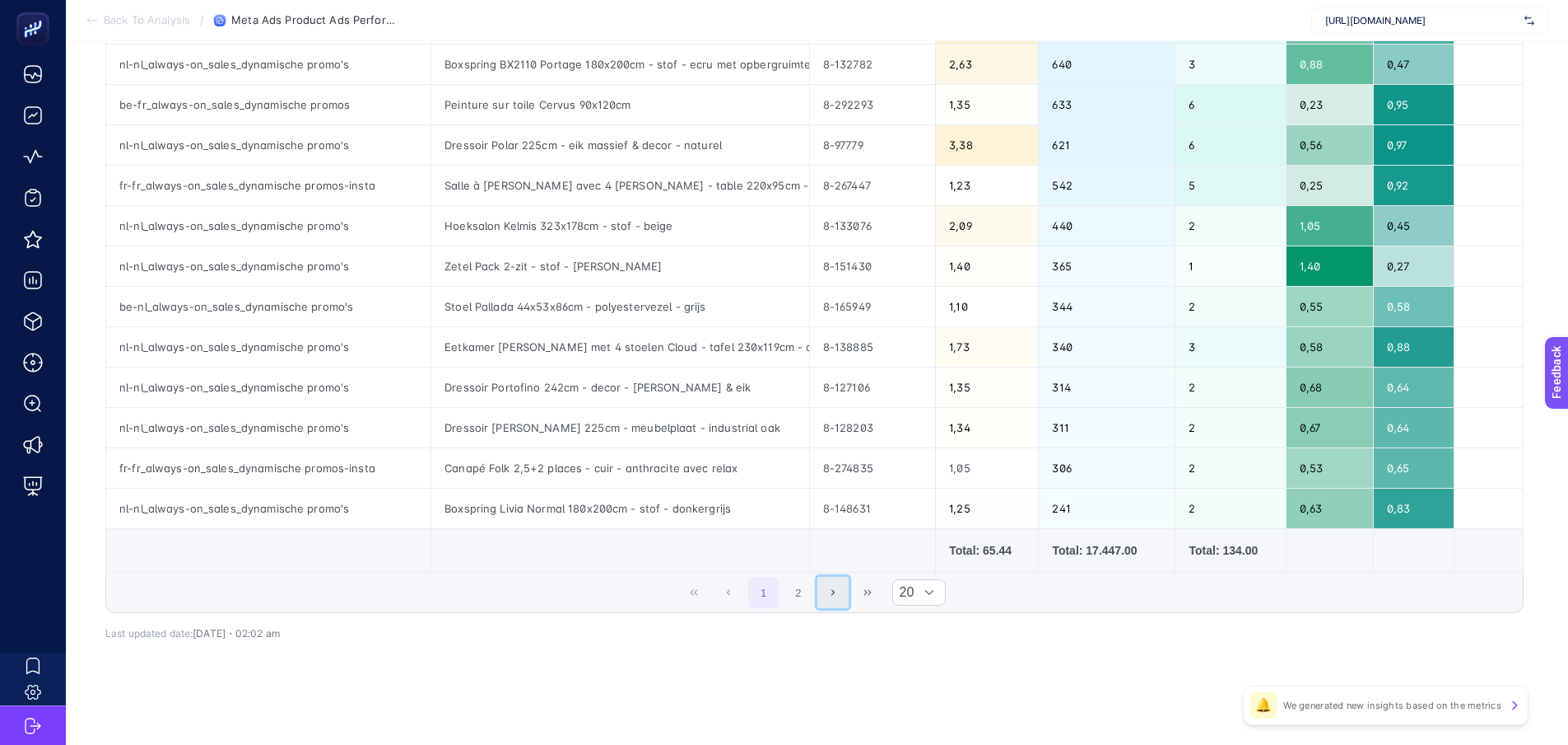
click at [836, 595] on icon "Next Page" at bounding box center [833, 592] width 10 height 10
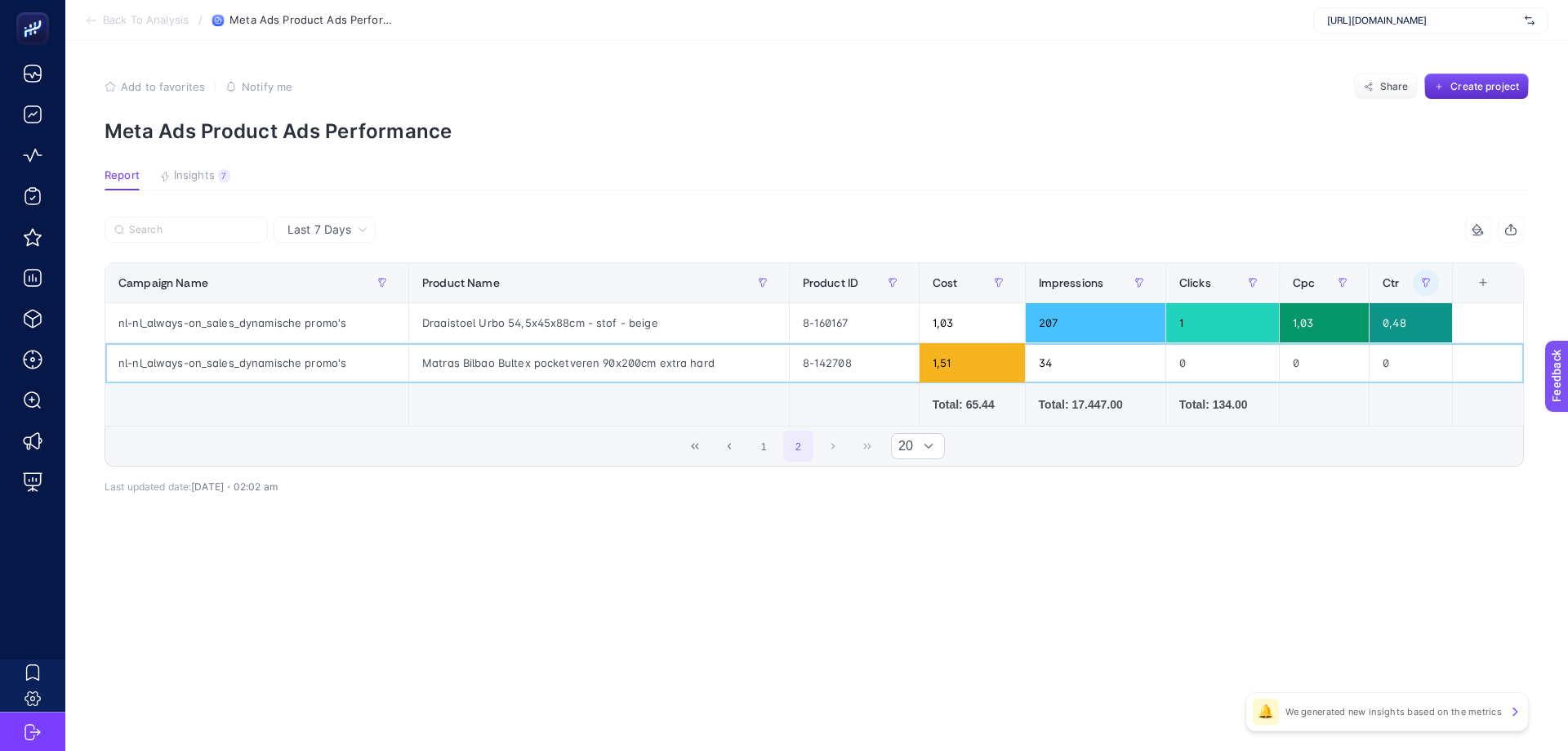
click at [496, 360] on div "Matras Bilbao Bultex pocketveren 90x200cm extra hard" at bounding box center [599, 362] width 380 height 39
click at [762, 446] on button "1" at bounding box center [764, 446] width 31 height 31
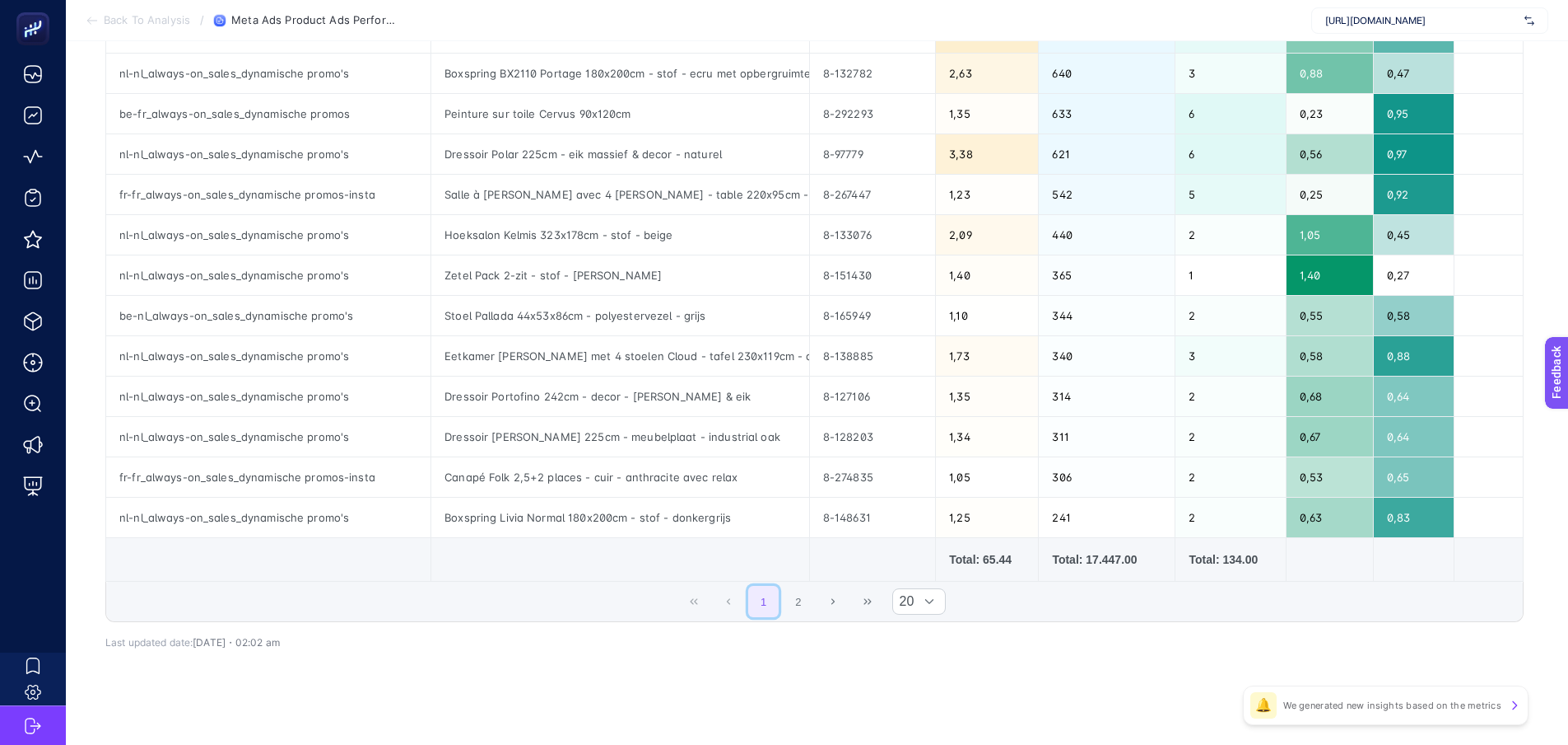
scroll to position [577, 0]
click at [807, 600] on button "2" at bounding box center [799, 600] width 32 height 32
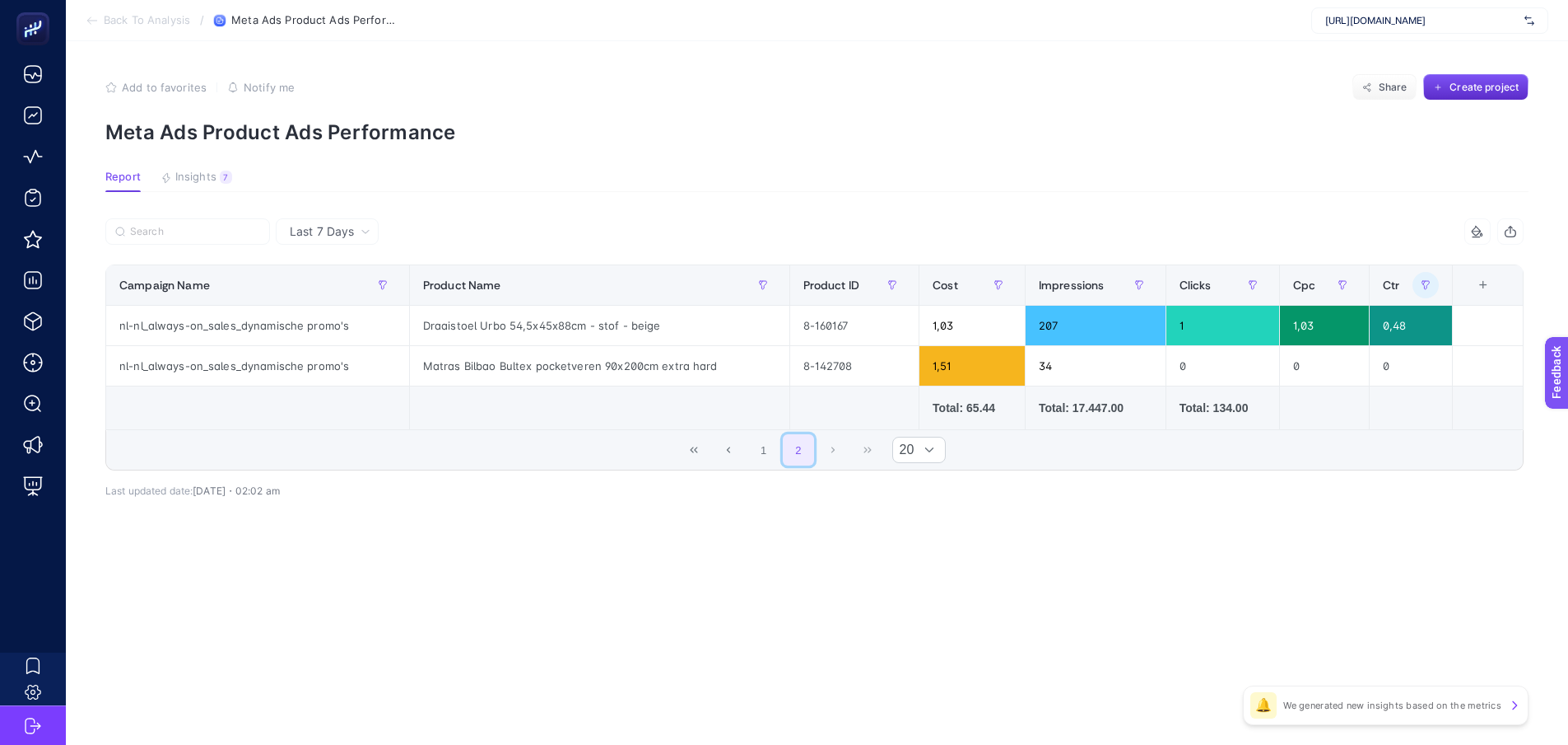
scroll to position [0, 0]
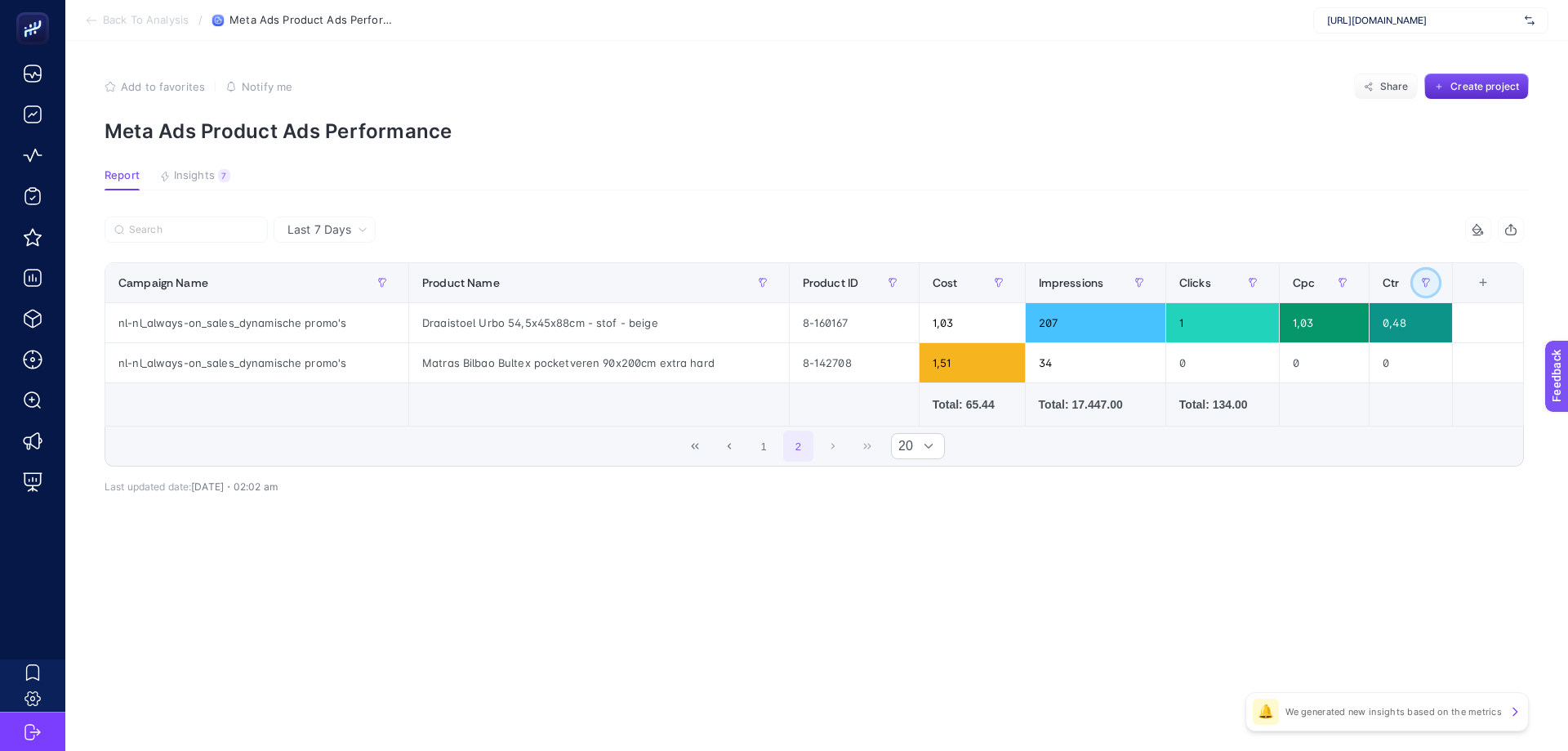
click at [1426, 281] on icon "button" at bounding box center [1425, 282] width 10 height 10
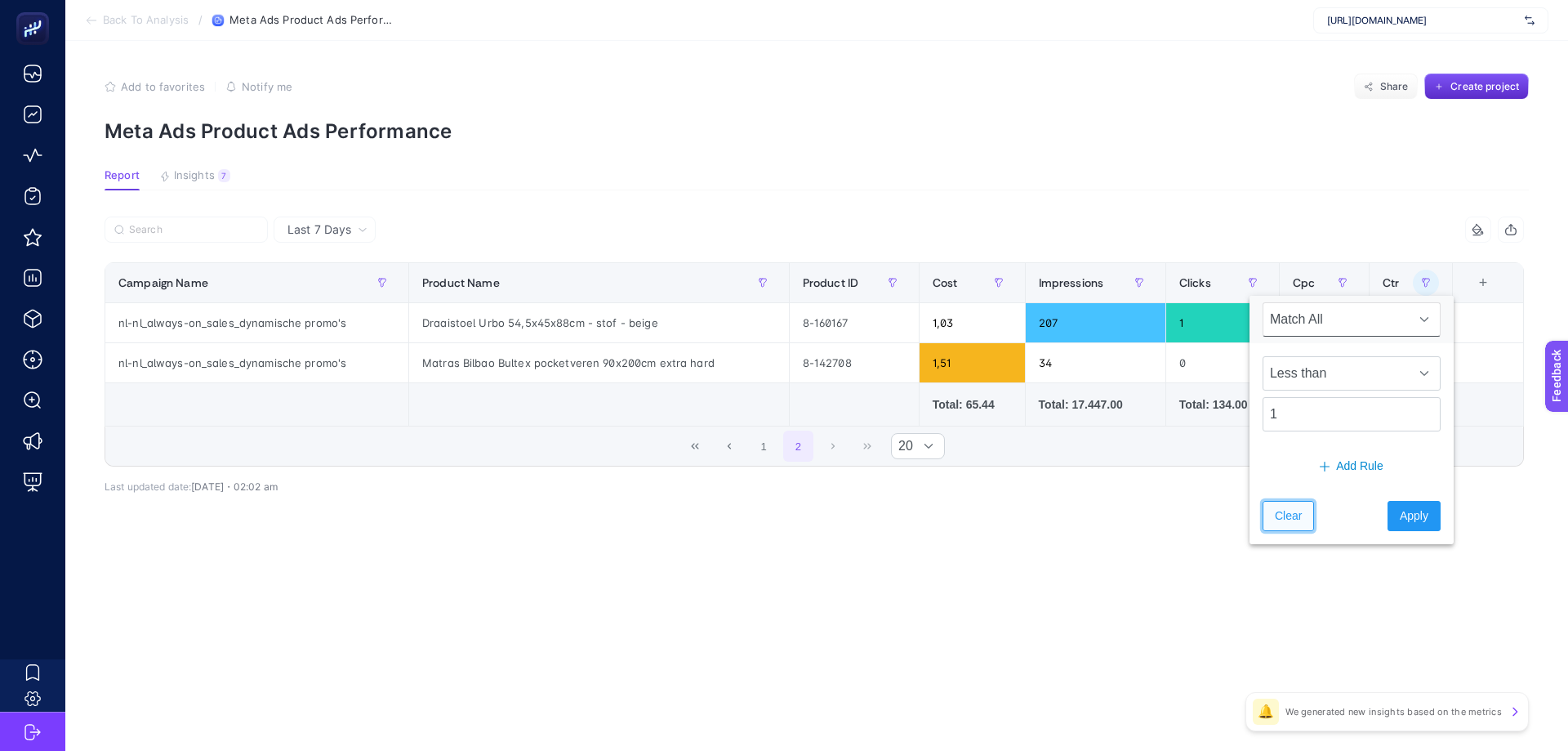
click at [1287, 523] on span "Clear" at bounding box center [1287, 516] width 27 height 17
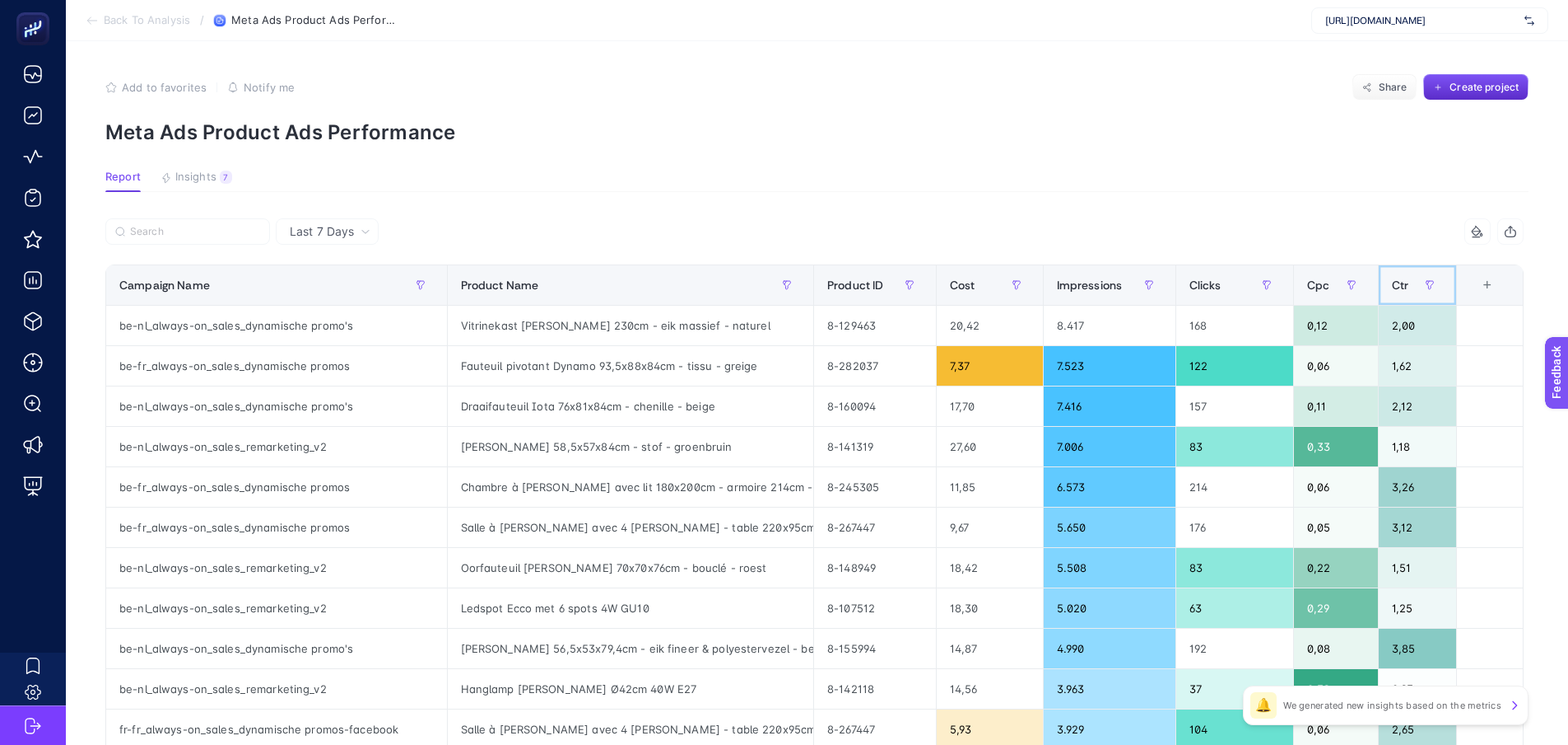
click at [1422, 280] on div "Ctr" at bounding box center [1417, 285] width 51 height 26
